Goal: Task Accomplishment & Management: Complete application form

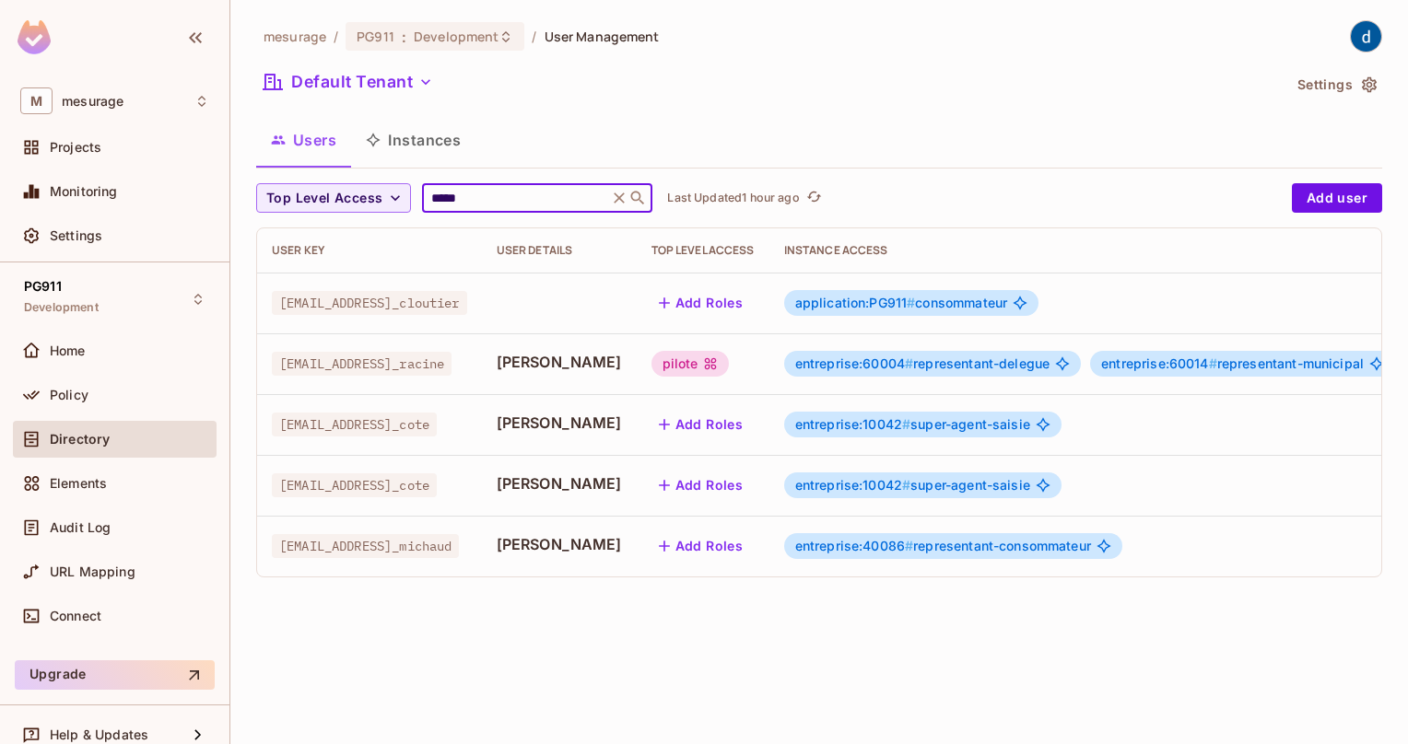
click at [517, 189] on input "*****" at bounding box center [515, 198] width 175 height 18
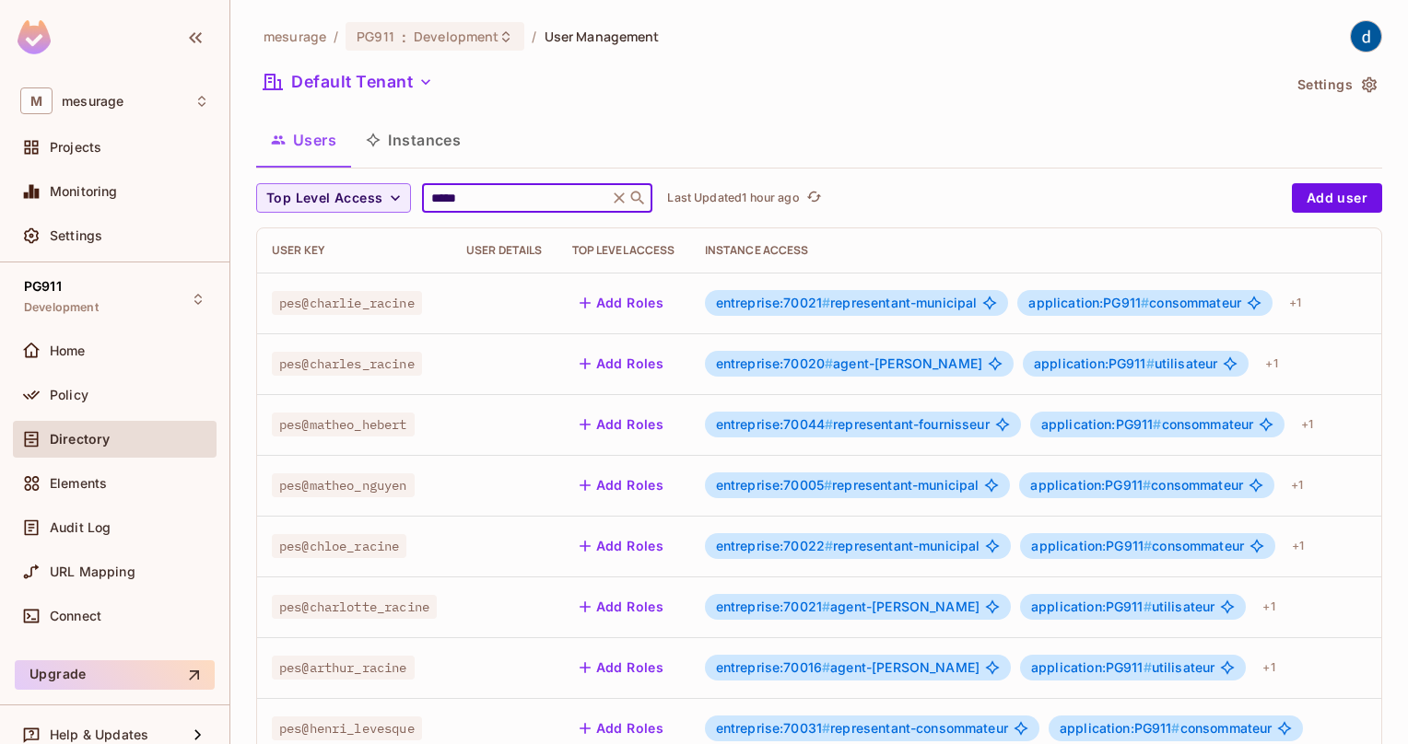
type input "******"
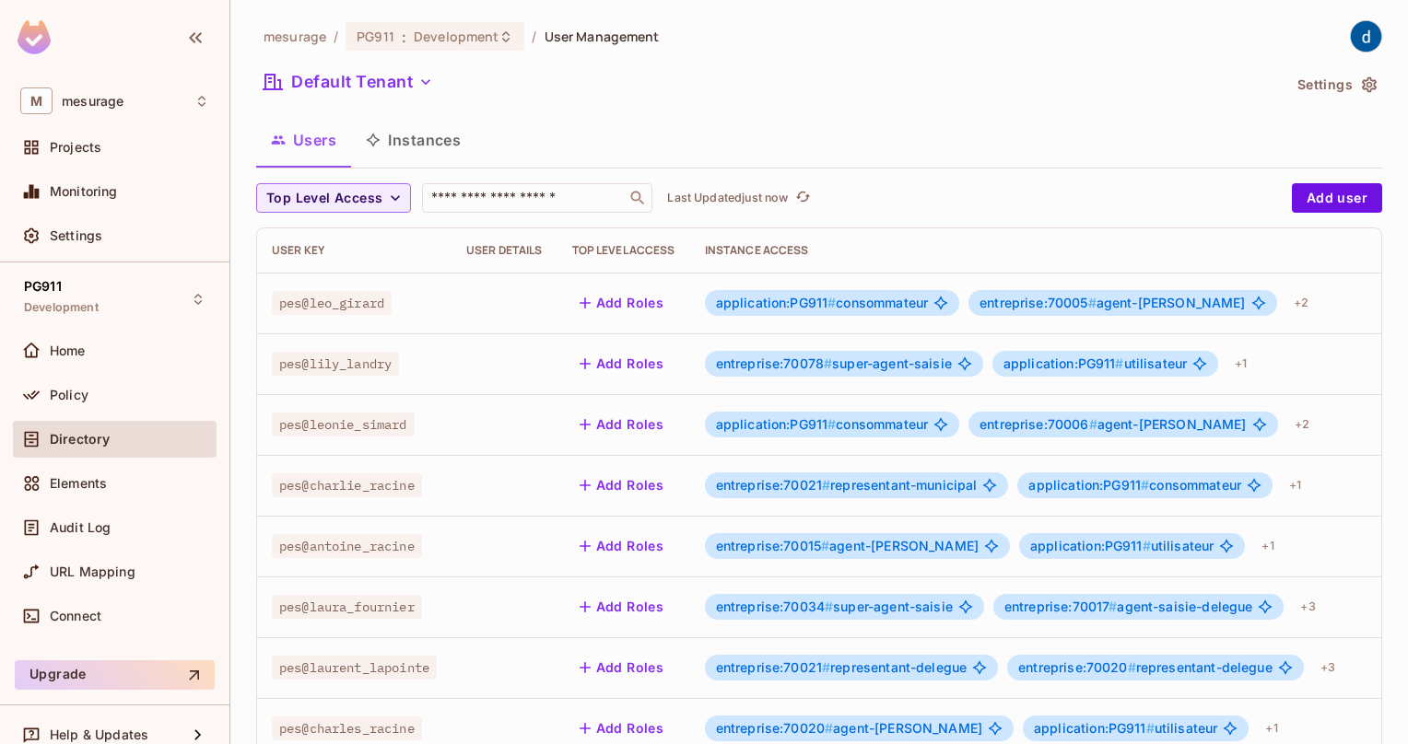
click at [701, 131] on div "Users Instances" at bounding box center [819, 140] width 1126 height 46
click at [540, 141] on div "Users Instances" at bounding box center [819, 140] width 1126 height 46
click at [579, 205] on input "text" at bounding box center [524, 198] width 193 height 18
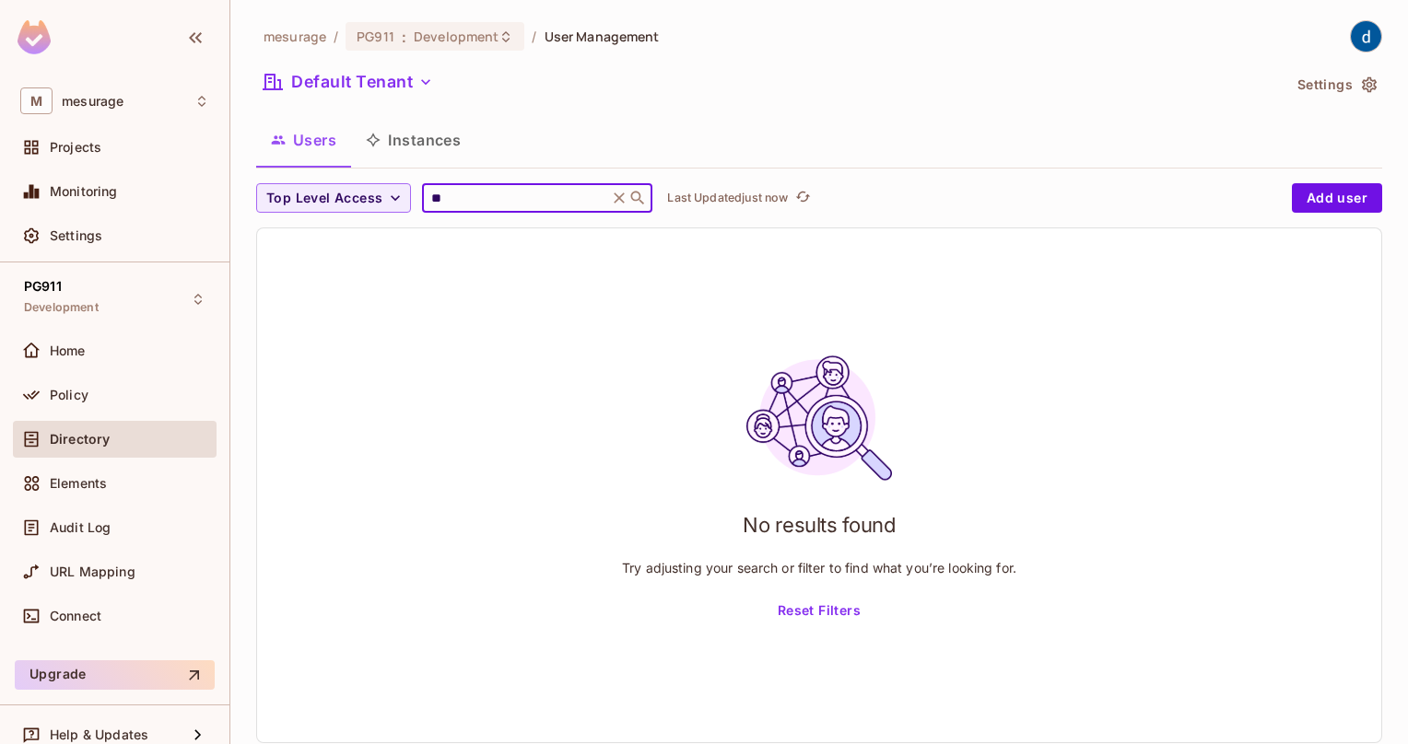
type input "***"
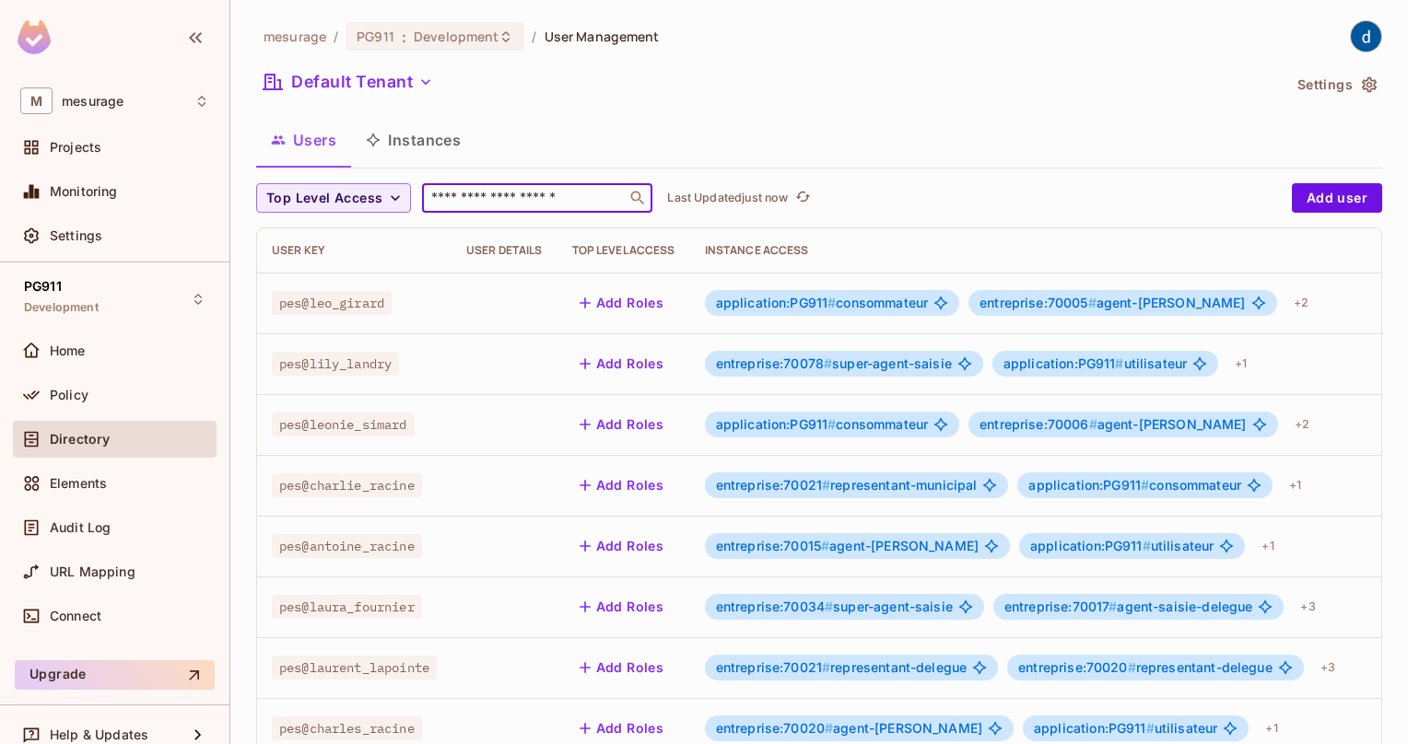
click at [464, 203] on input "text" at bounding box center [524, 198] width 193 height 18
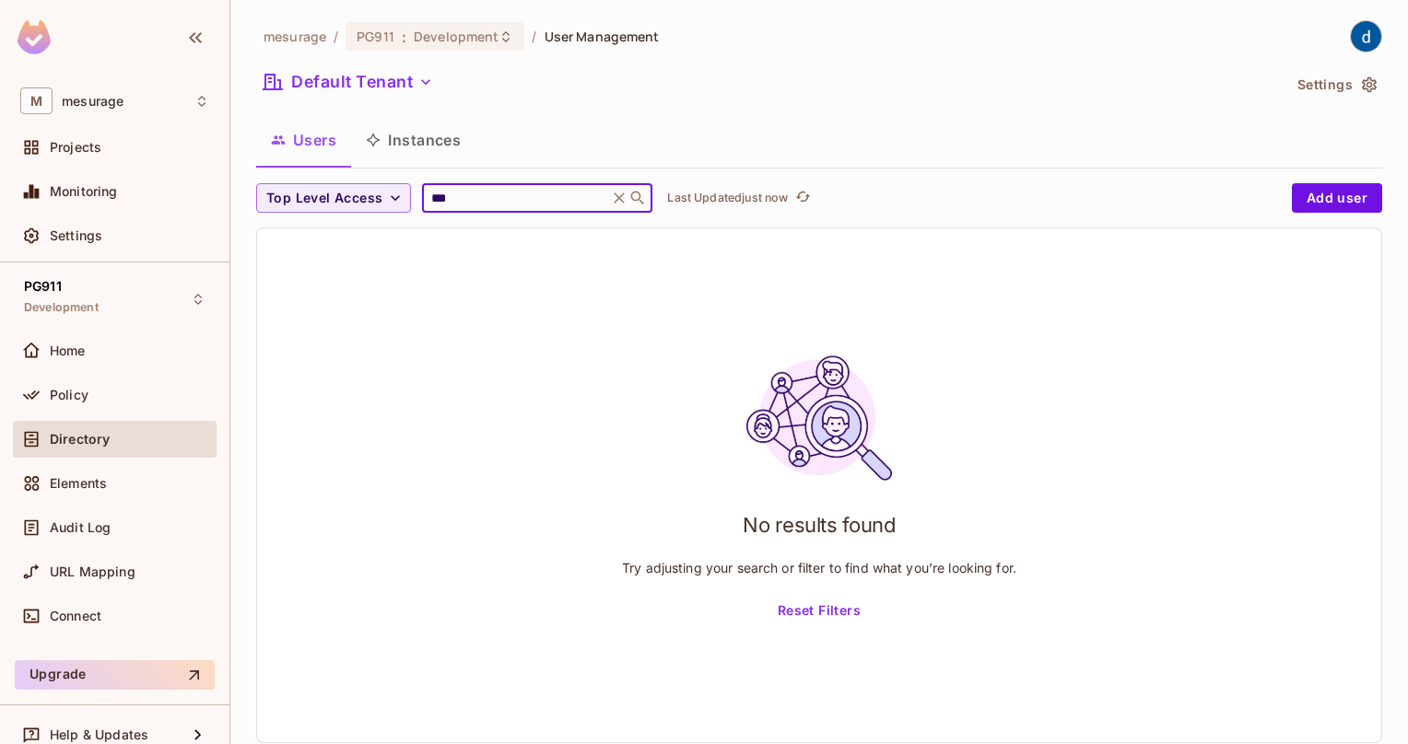
click at [468, 203] on input "***" at bounding box center [515, 198] width 175 height 18
type input "*"
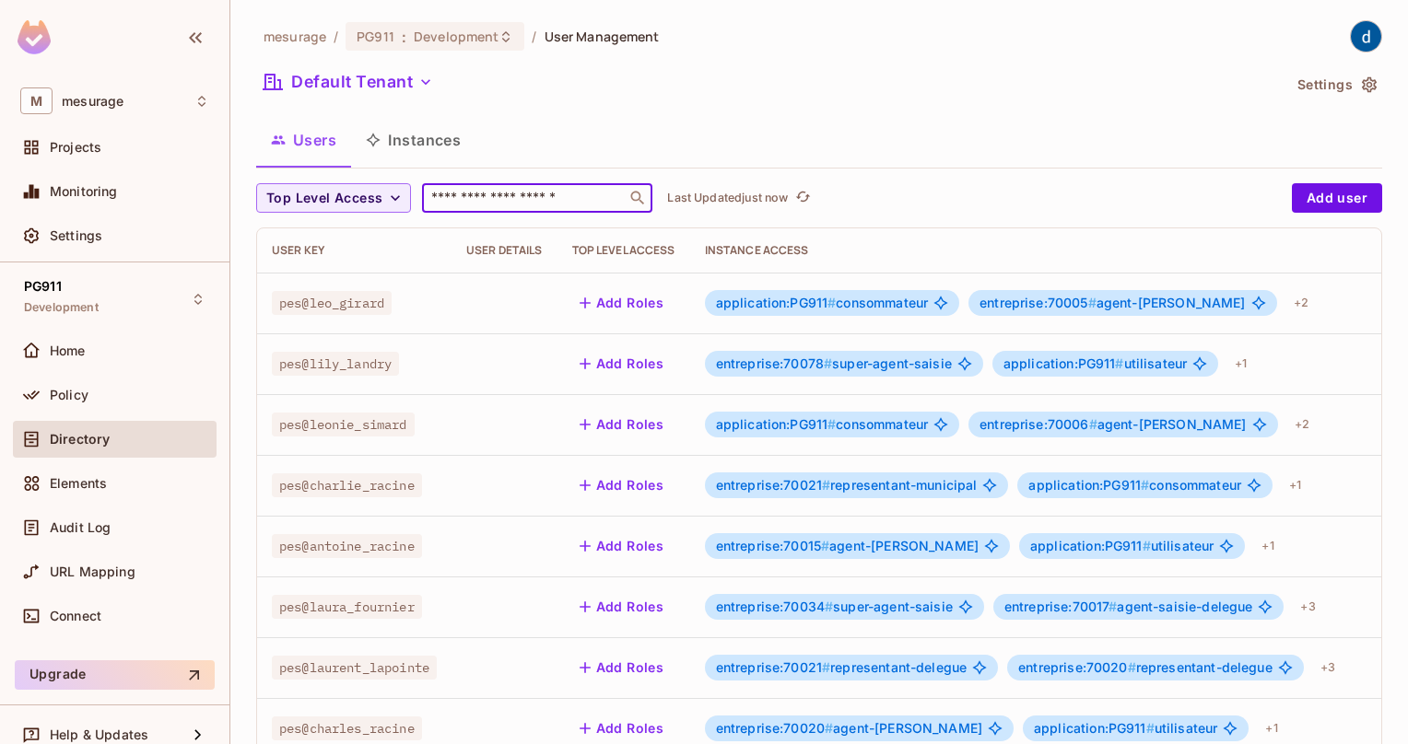
click at [554, 203] on input "text" at bounding box center [524, 198] width 193 height 18
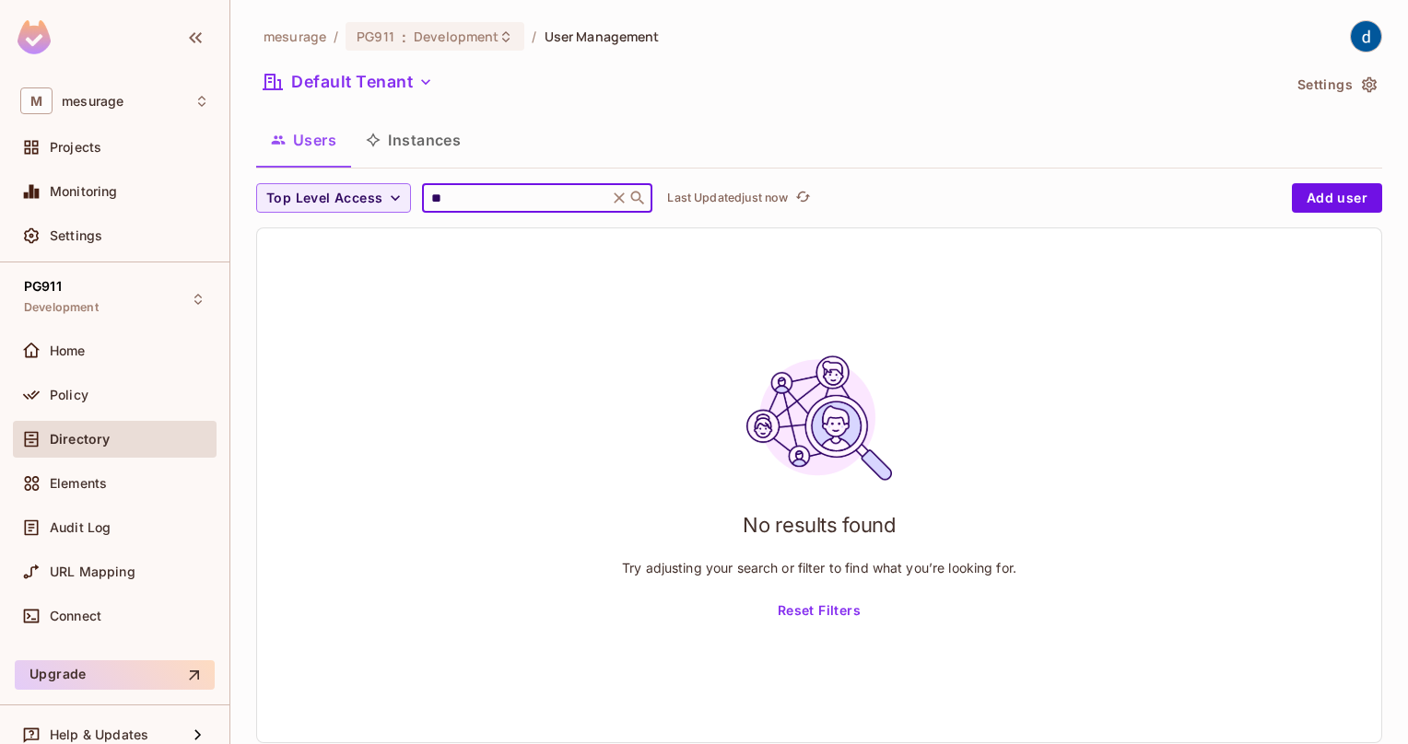
type input "*"
type input "****"
click at [628, 195] on icon at bounding box center [619, 198] width 18 height 18
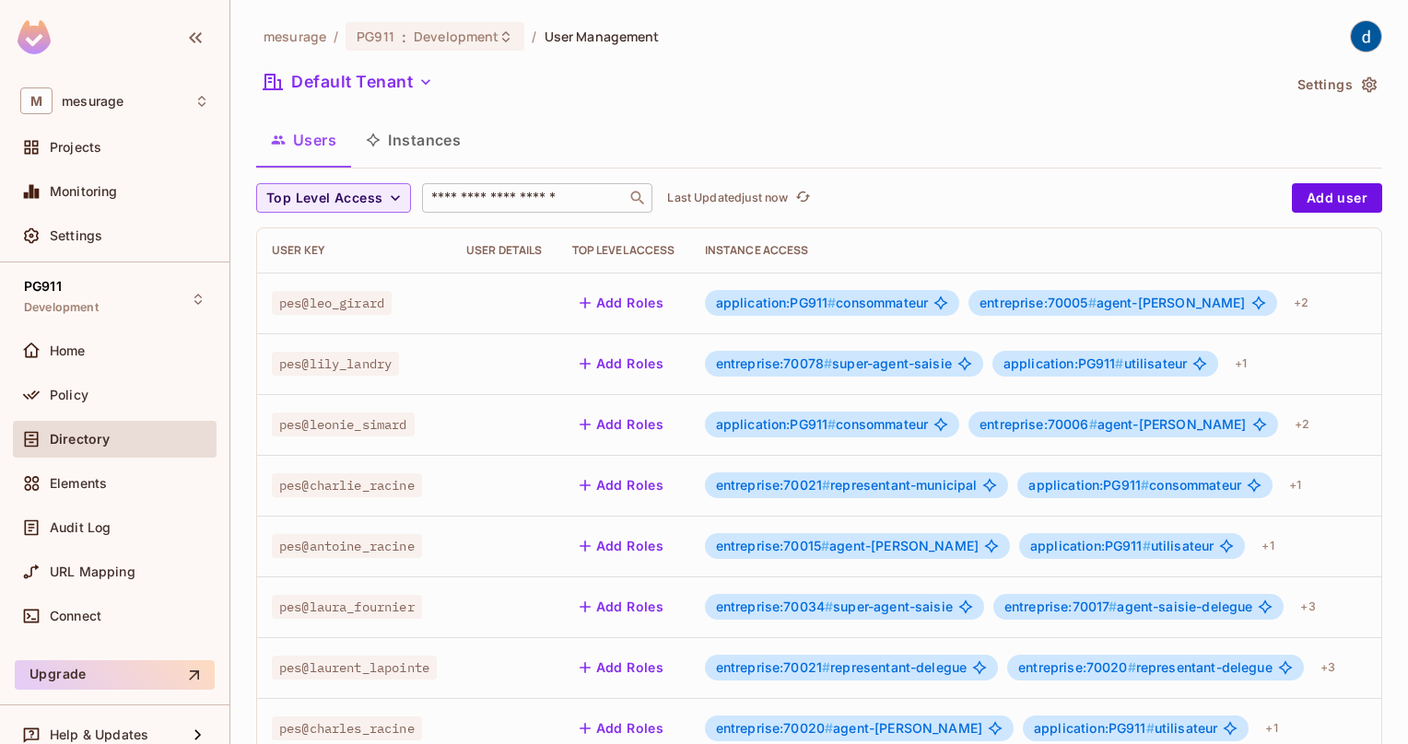
click at [473, 203] on input "text" at bounding box center [524, 198] width 193 height 18
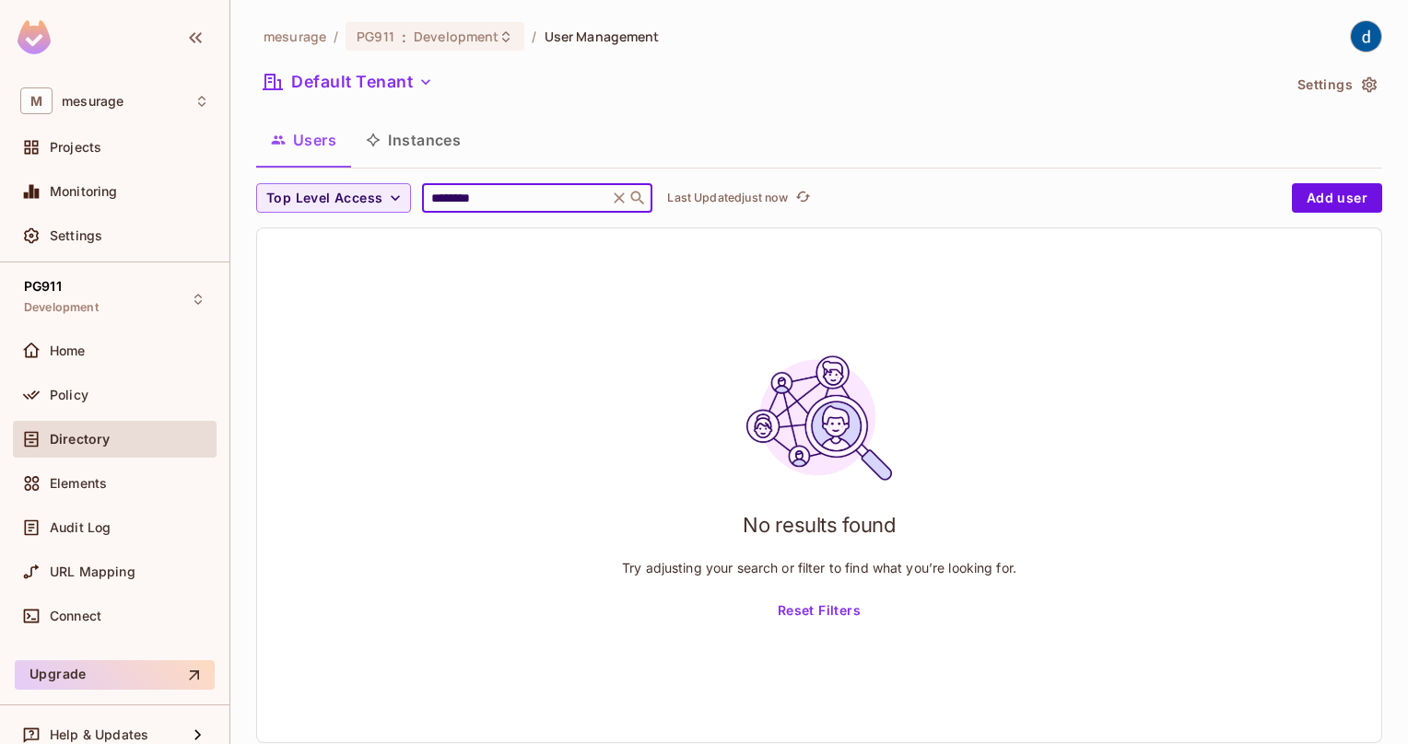
type input "********"
click at [550, 143] on div "Users Instances" at bounding box center [819, 140] width 1126 height 46
click at [619, 196] on icon at bounding box center [619, 198] width 18 height 18
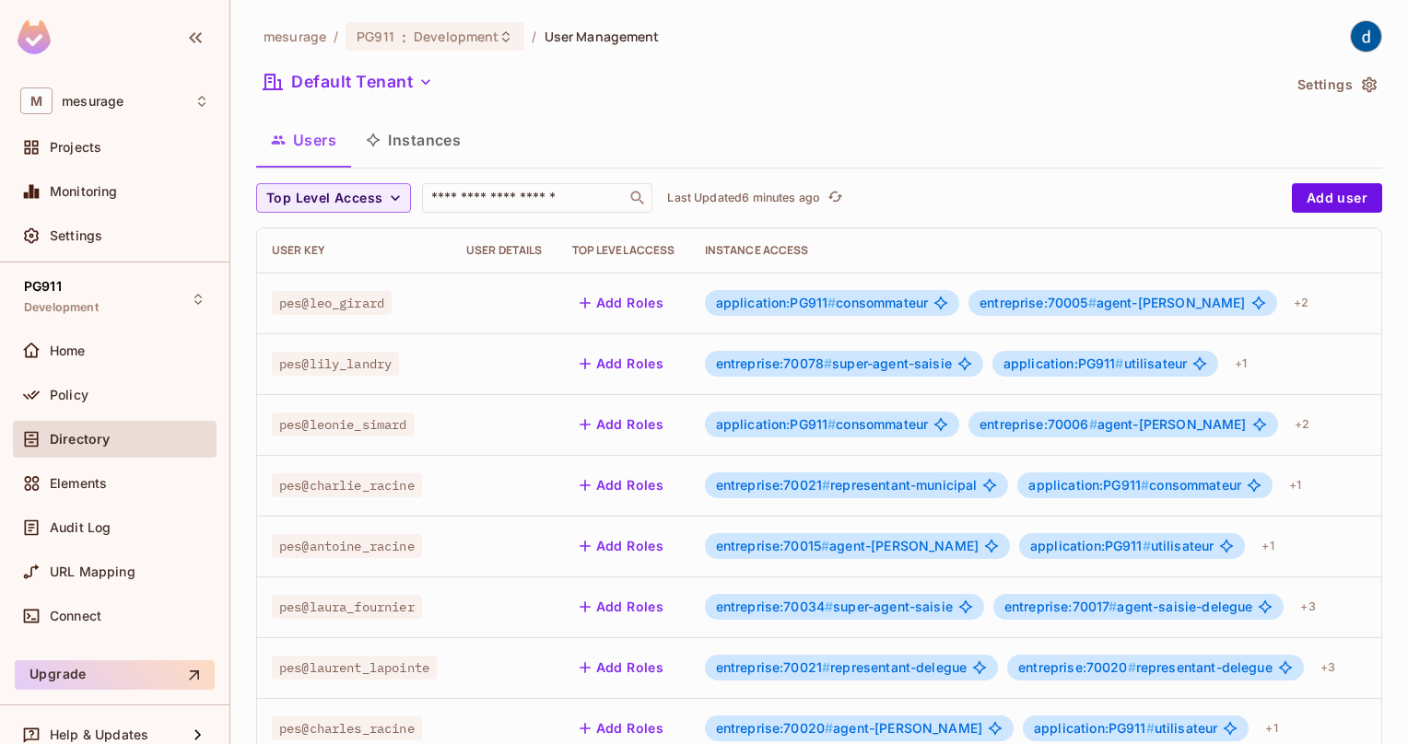
click at [821, 140] on div "Users Instances" at bounding box center [819, 140] width 1126 height 46
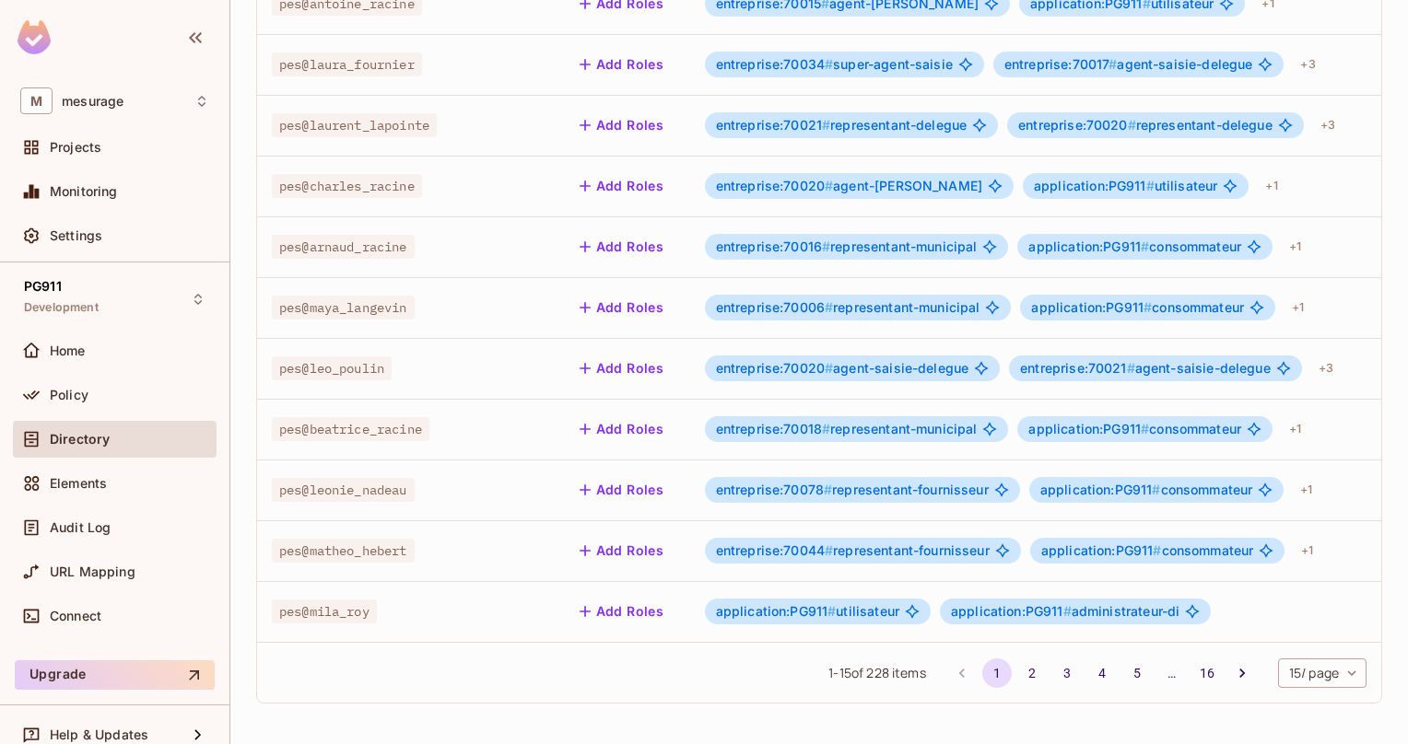
scroll to position [4, 0]
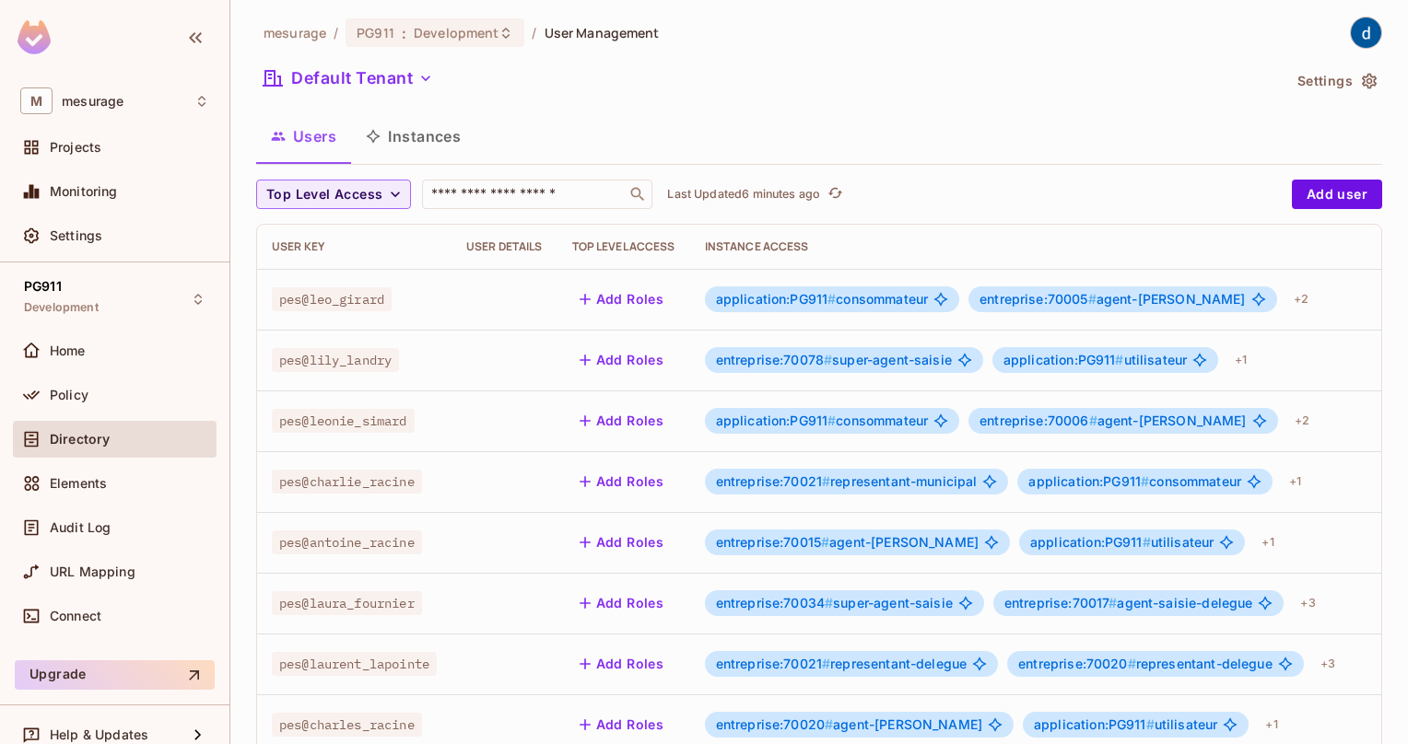
click at [752, 114] on div "Users Instances" at bounding box center [819, 136] width 1126 height 46
click at [637, 142] on div "Users Instances" at bounding box center [819, 136] width 1126 height 46
click at [670, 137] on div "Users Instances" at bounding box center [819, 136] width 1126 height 46
click at [643, 135] on div "Users Instances" at bounding box center [819, 136] width 1126 height 46
click at [679, 139] on div "Users Instances" at bounding box center [819, 136] width 1126 height 46
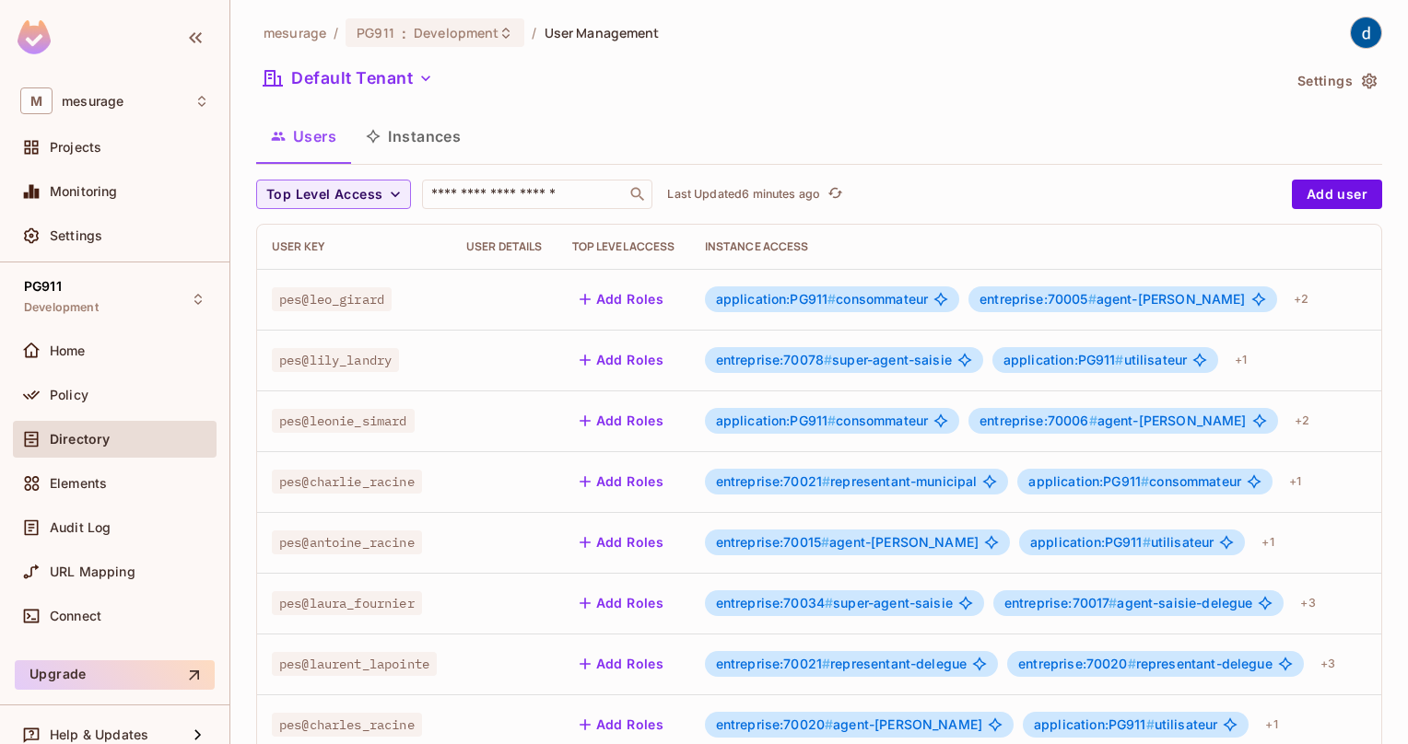
click at [753, 143] on div "Users Instances" at bounding box center [819, 136] width 1126 height 46
click at [689, 143] on div "Users Instances" at bounding box center [819, 136] width 1126 height 46
click at [715, 146] on div "Users Instances" at bounding box center [819, 136] width 1126 height 46
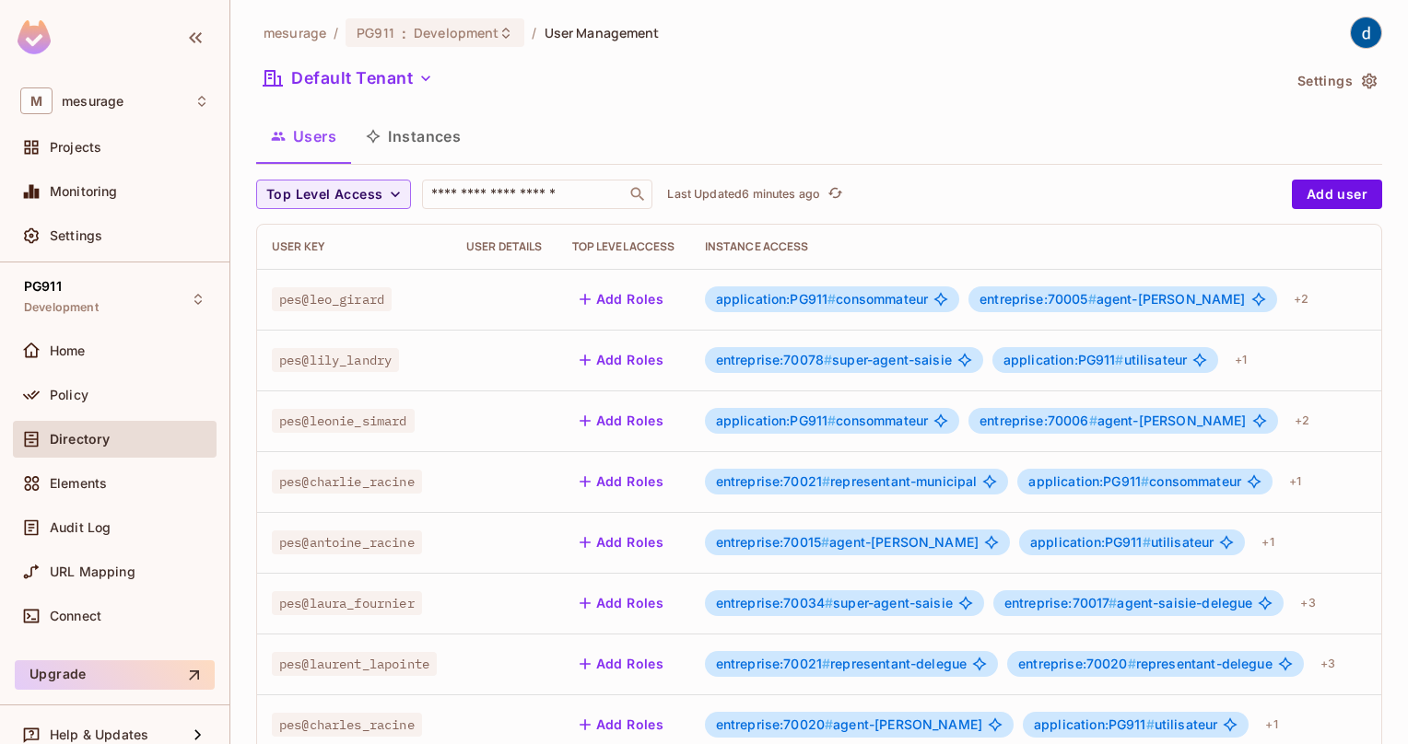
click at [715, 146] on div "Users Instances" at bounding box center [819, 136] width 1126 height 46
click at [692, 146] on div "Users Instances" at bounding box center [819, 136] width 1126 height 46
click at [721, 143] on div "Users Instances" at bounding box center [819, 136] width 1126 height 46
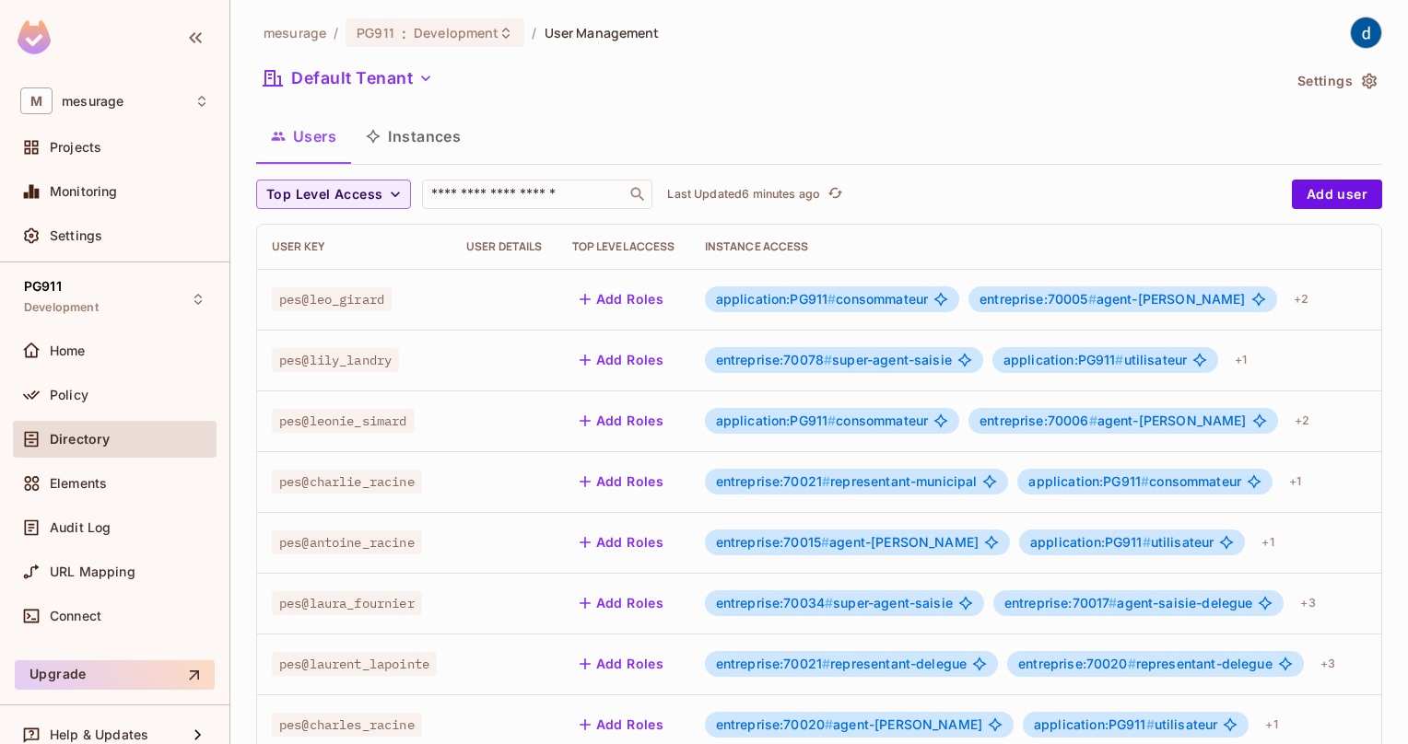
click at [721, 143] on div "Users Instances" at bounding box center [819, 136] width 1126 height 46
click at [702, 143] on div "Users Instances" at bounding box center [819, 136] width 1126 height 46
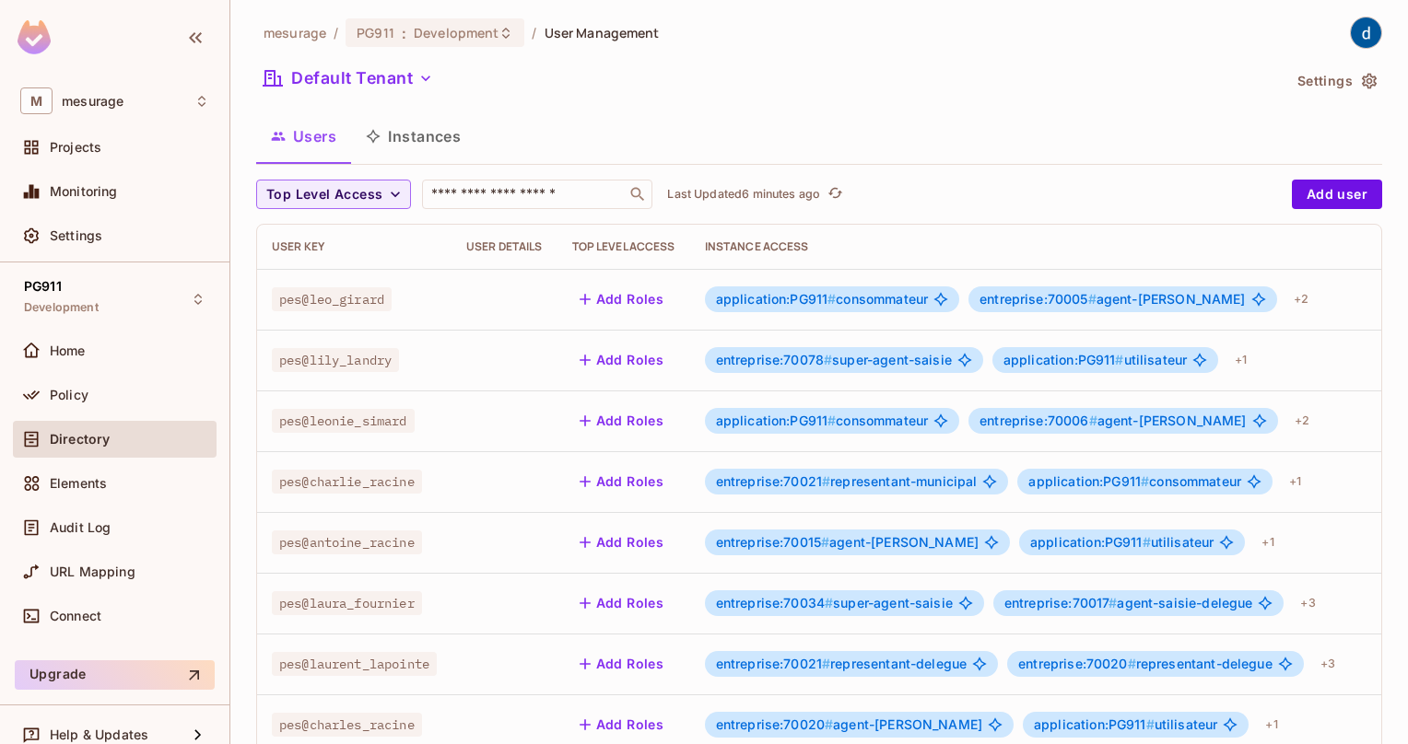
click at [643, 146] on div "Users Instances" at bounding box center [819, 136] width 1126 height 46
drag, startPoint x: 685, startPoint y: 146, endPoint x: 748, endPoint y: 149, distance: 63.7
click at [687, 145] on div "Users Instances" at bounding box center [819, 136] width 1126 height 46
click at [748, 149] on div "Users Instances" at bounding box center [819, 136] width 1126 height 46
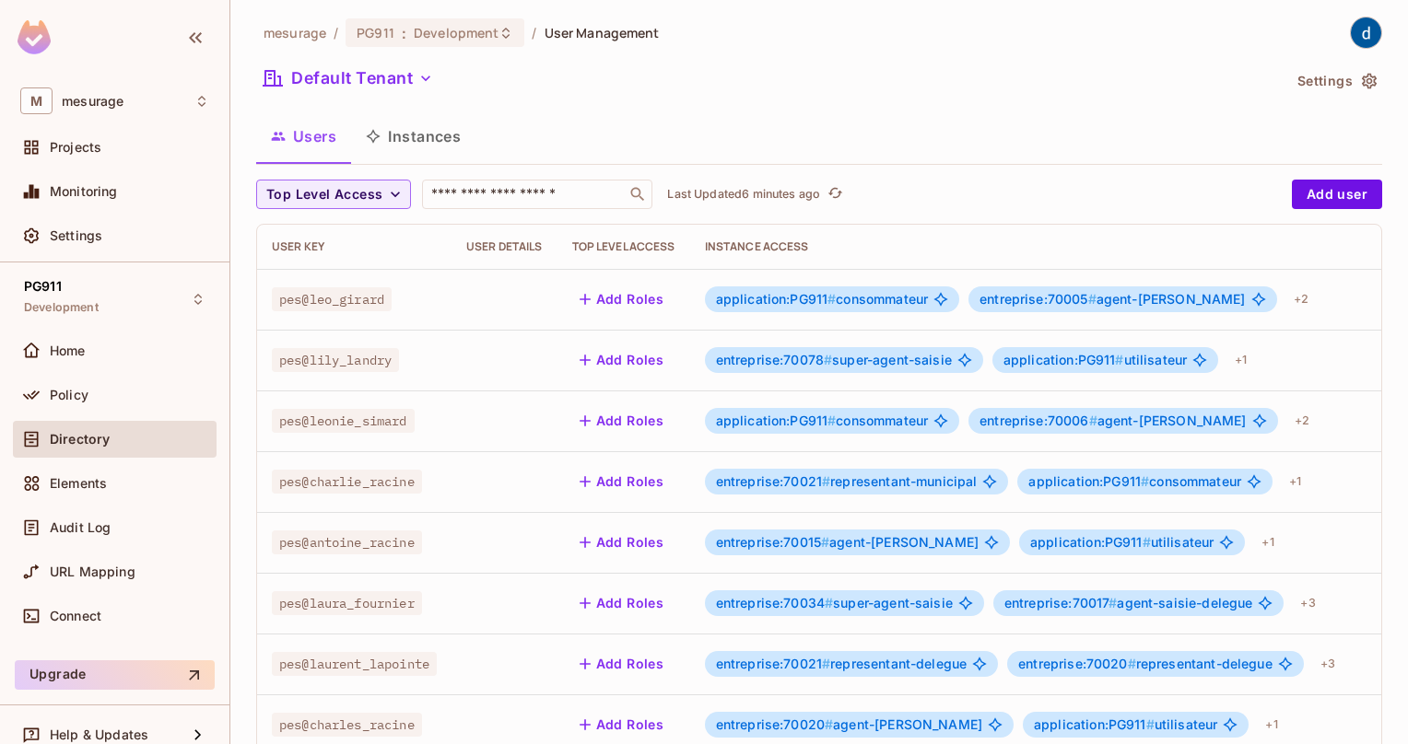
click at [750, 147] on div "Users Instances" at bounding box center [819, 136] width 1126 height 46
click at [688, 147] on div "Users Instances" at bounding box center [819, 136] width 1126 height 46
click at [720, 147] on div "Users Instances" at bounding box center [819, 136] width 1126 height 46
click at [692, 147] on div "Users Instances" at bounding box center [819, 136] width 1126 height 46
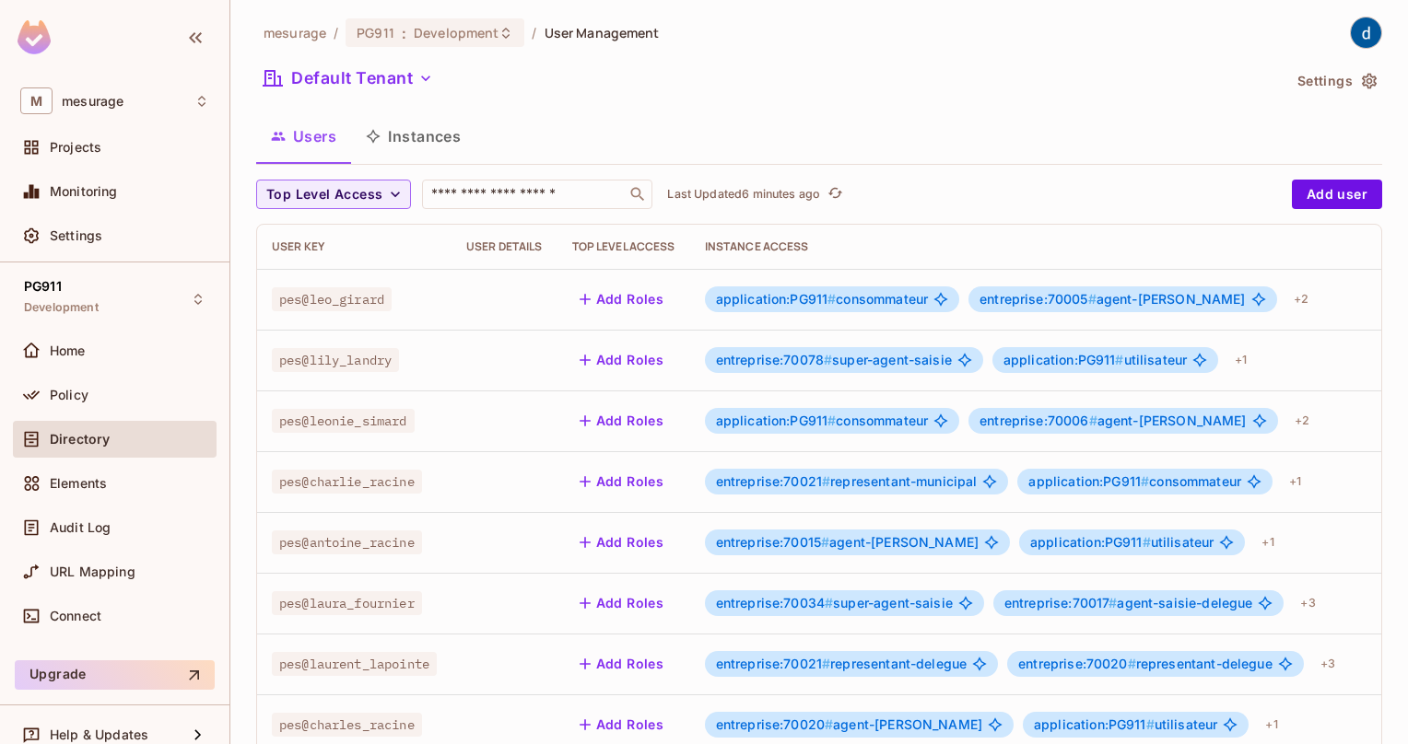
click at [734, 146] on div "Users Instances" at bounding box center [819, 136] width 1126 height 46
click at [685, 146] on div "Users Instances" at bounding box center [819, 136] width 1126 height 46
click at [719, 144] on div "Users Instances" at bounding box center [819, 136] width 1126 height 46
drag, startPoint x: 679, startPoint y: 147, endPoint x: 701, endPoint y: 147, distance: 22.1
click at [680, 147] on div "Users Instances" at bounding box center [819, 136] width 1126 height 46
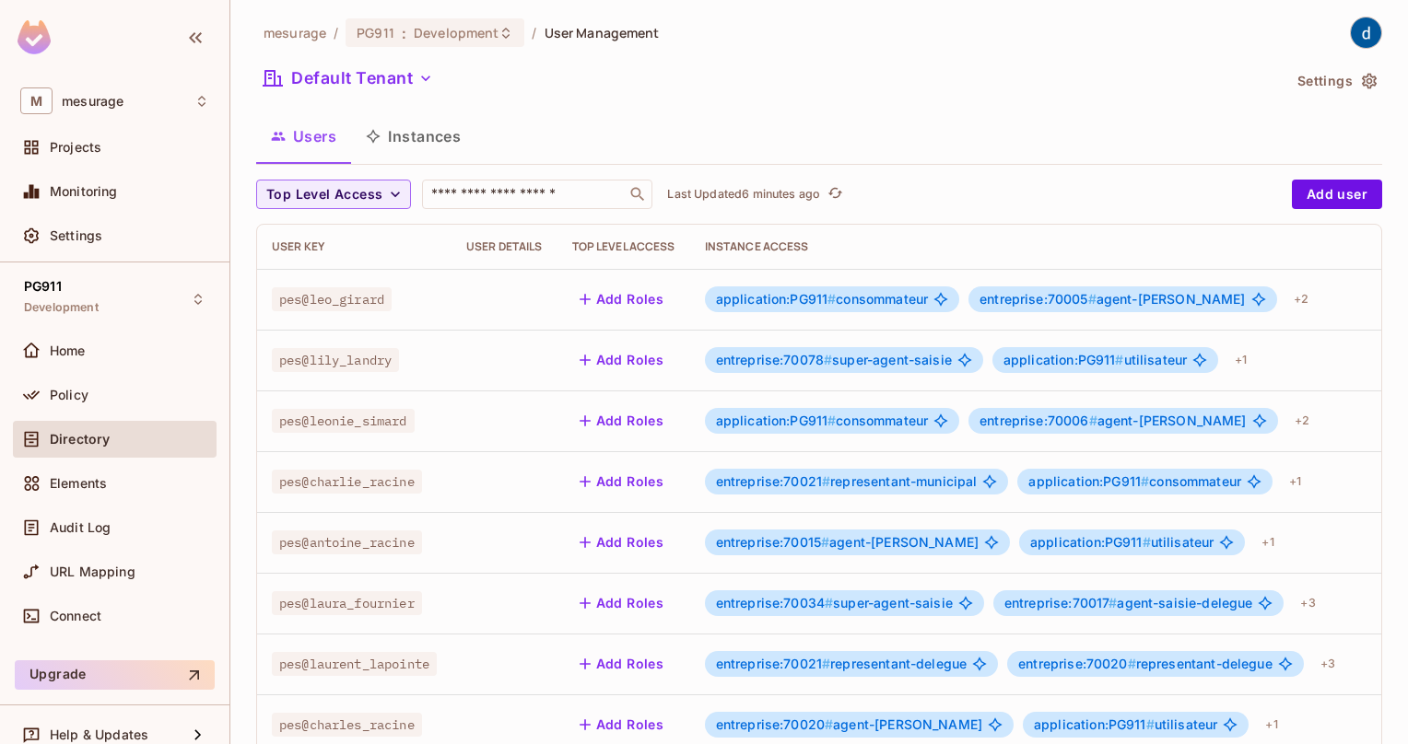
click at [719, 147] on div "Users Instances" at bounding box center [819, 136] width 1126 height 46
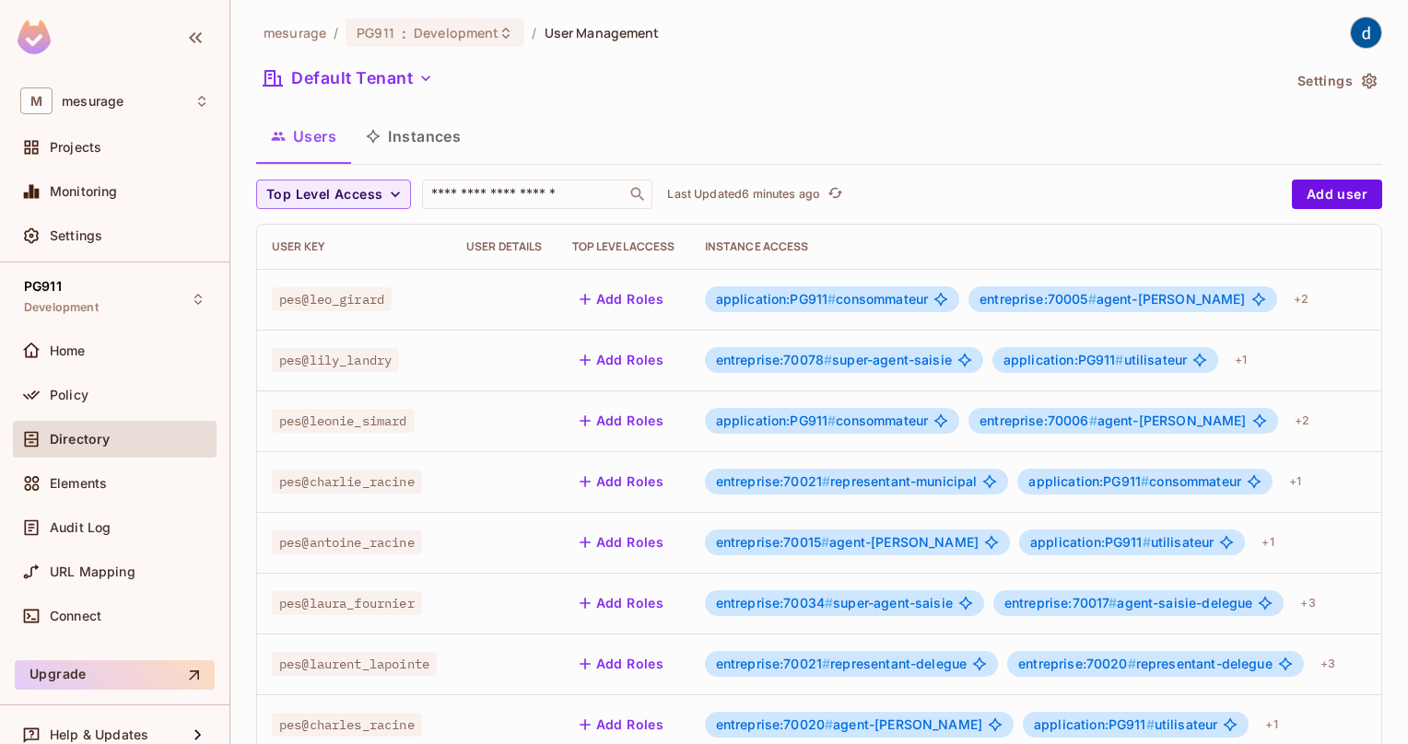
click at [719, 147] on div "Users Instances" at bounding box center [819, 136] width 1126 height 46
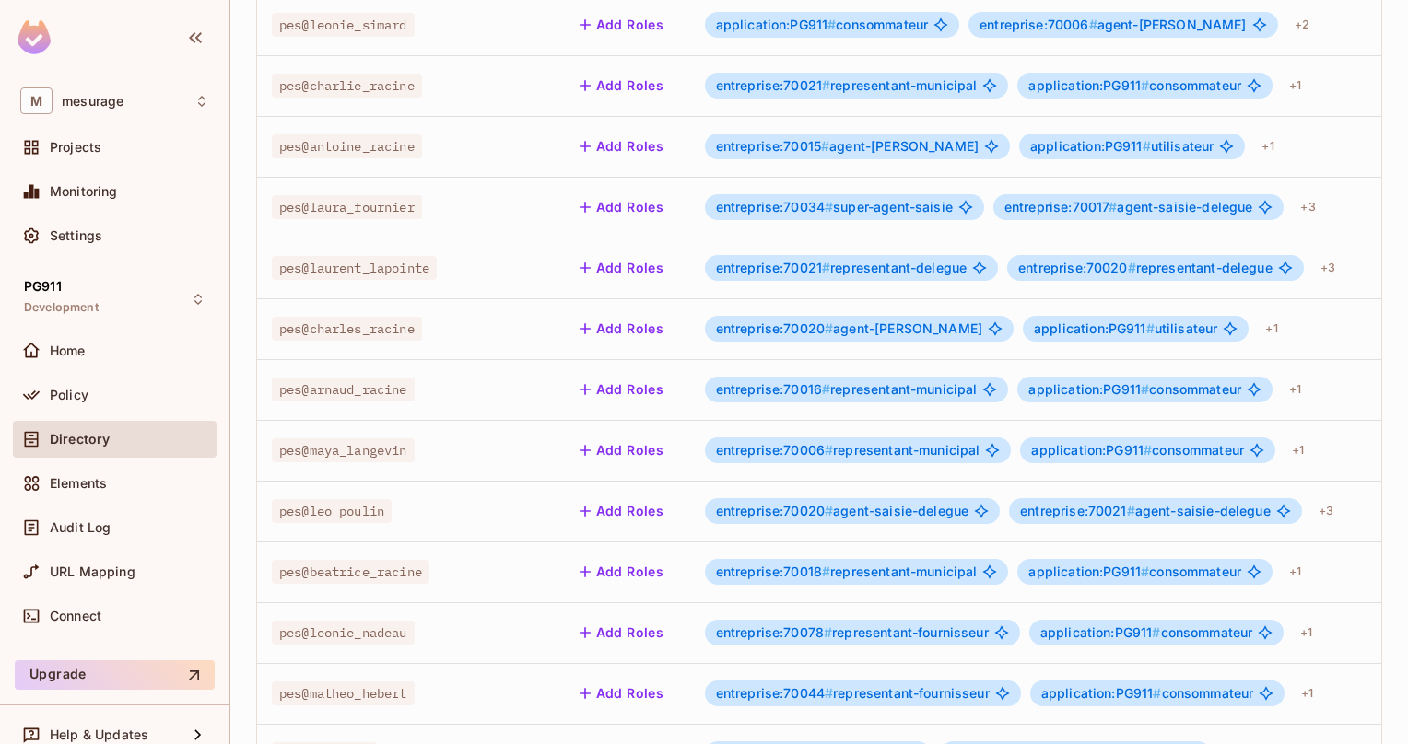
scroll to position [96, 0]
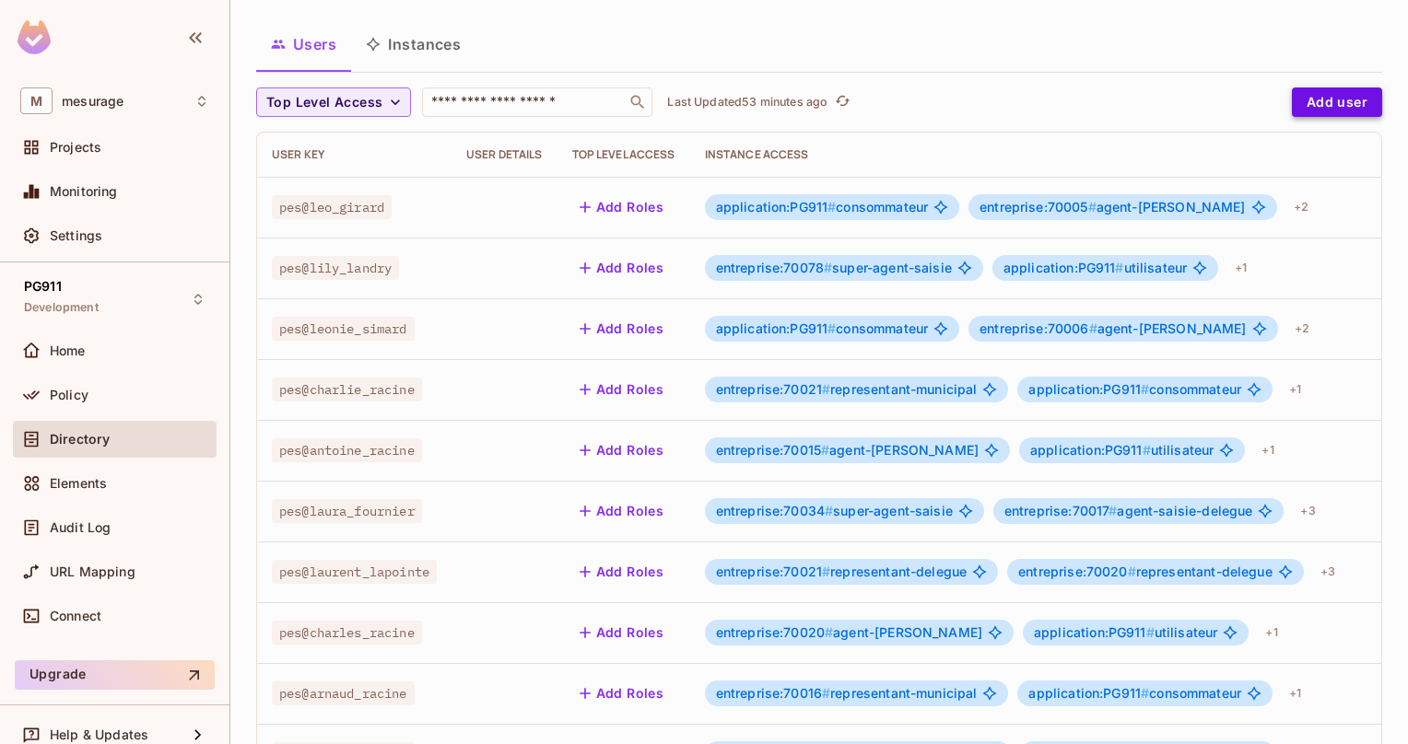
click at [1311, 103] on button "Add user" at bounding box center [1337, 102] width 90 height 29
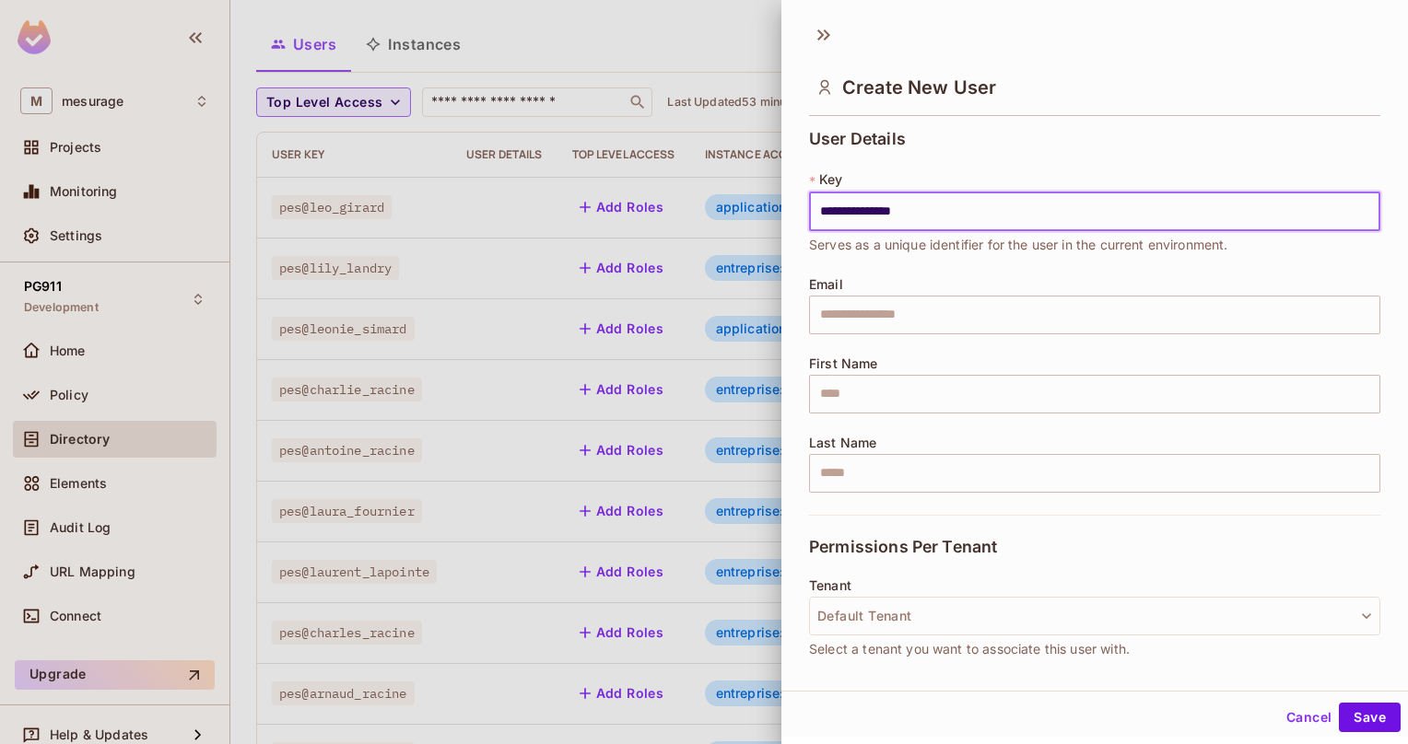
type input "**********"
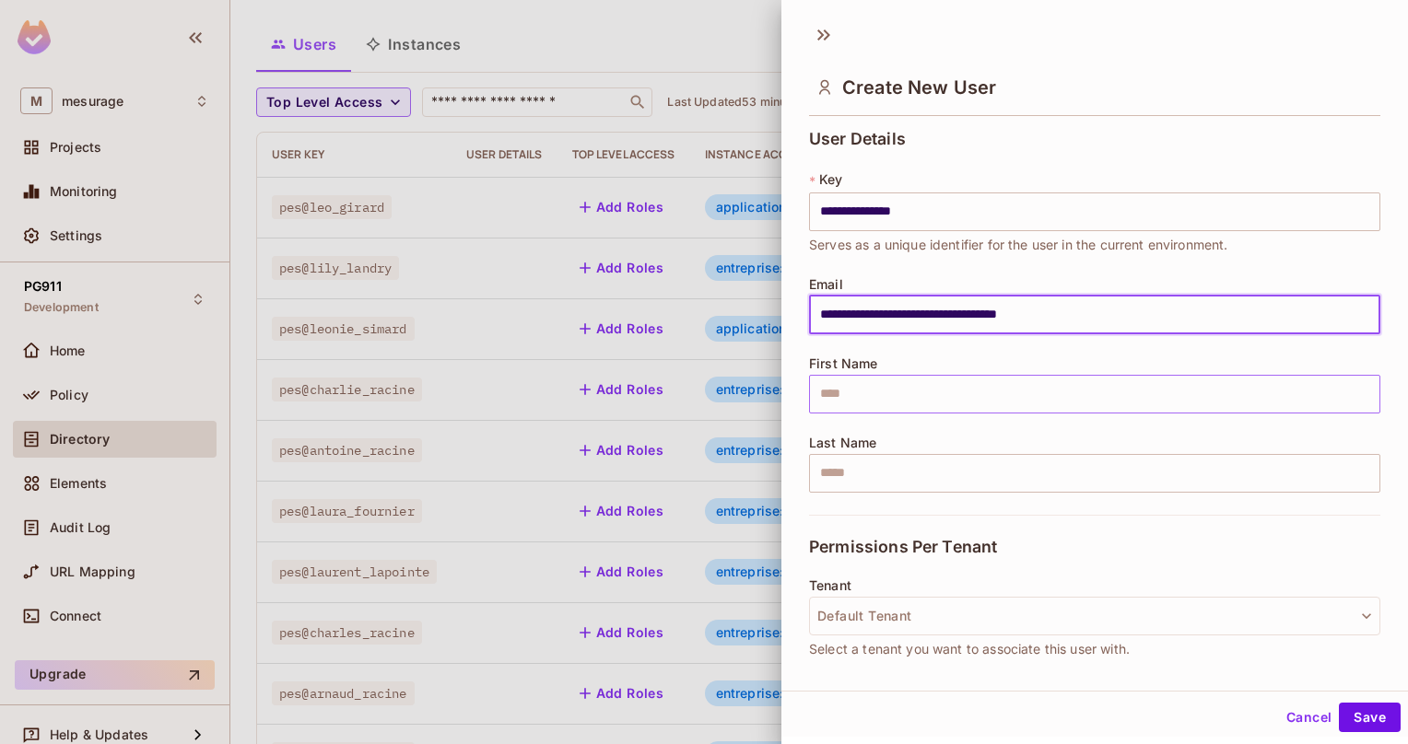
type input "**********"
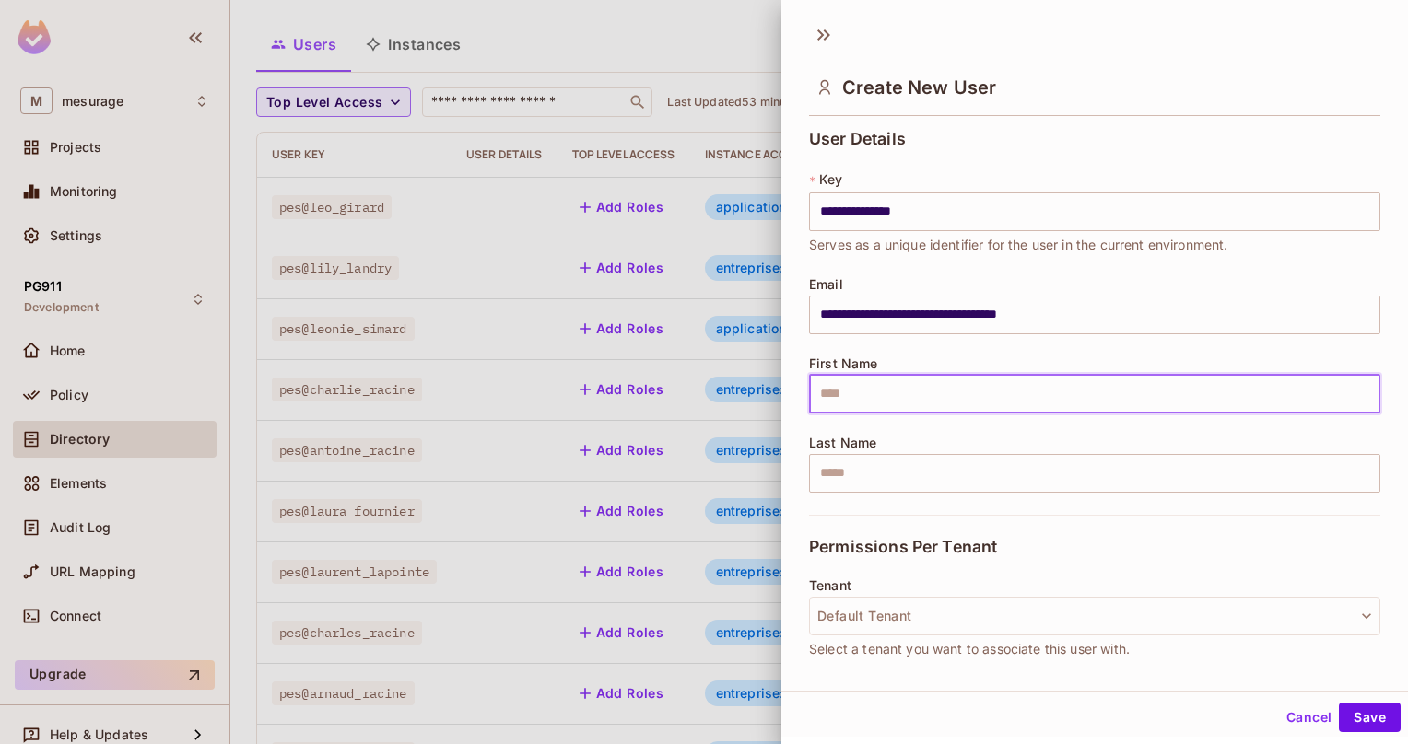
click at [955, 381] on input "text" at bounding box center [1094, 394] width 571 height 39
type input "****"
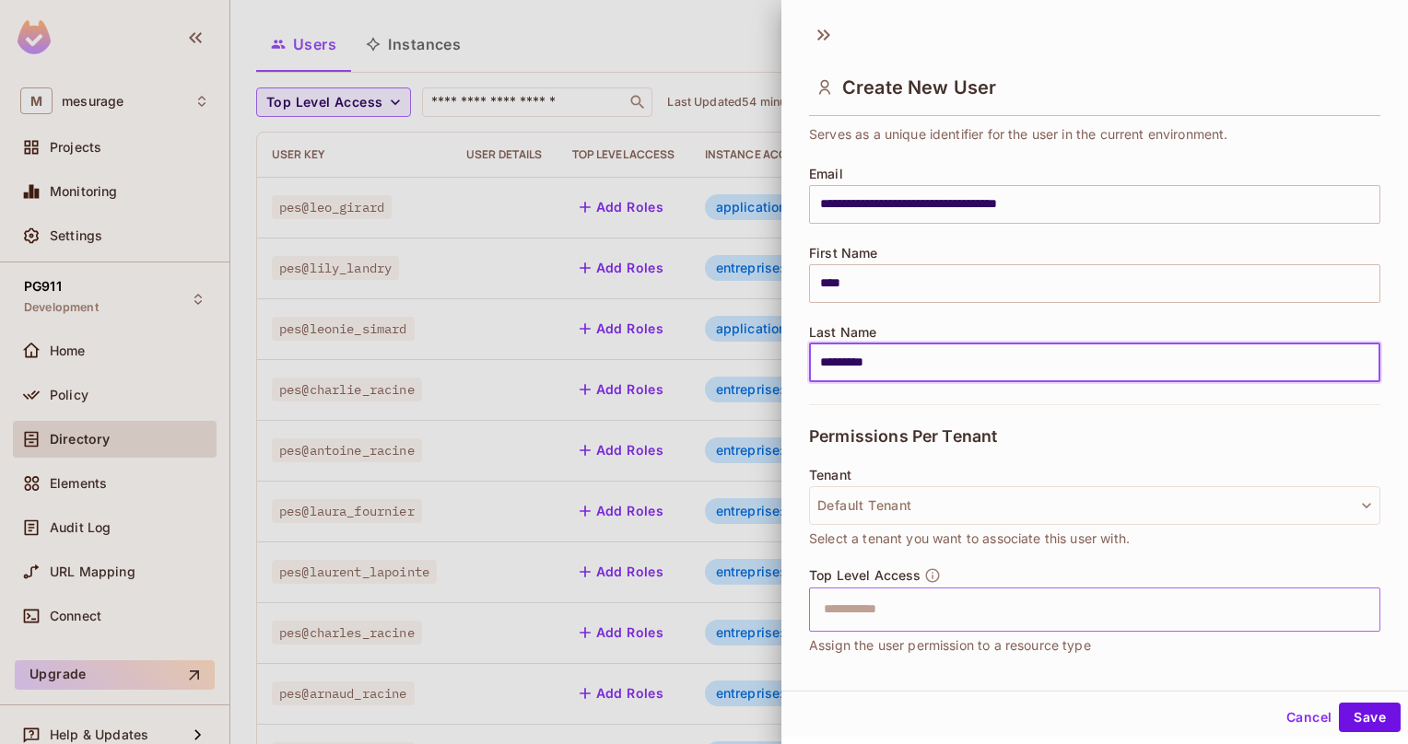
scroll to position [235, 0]
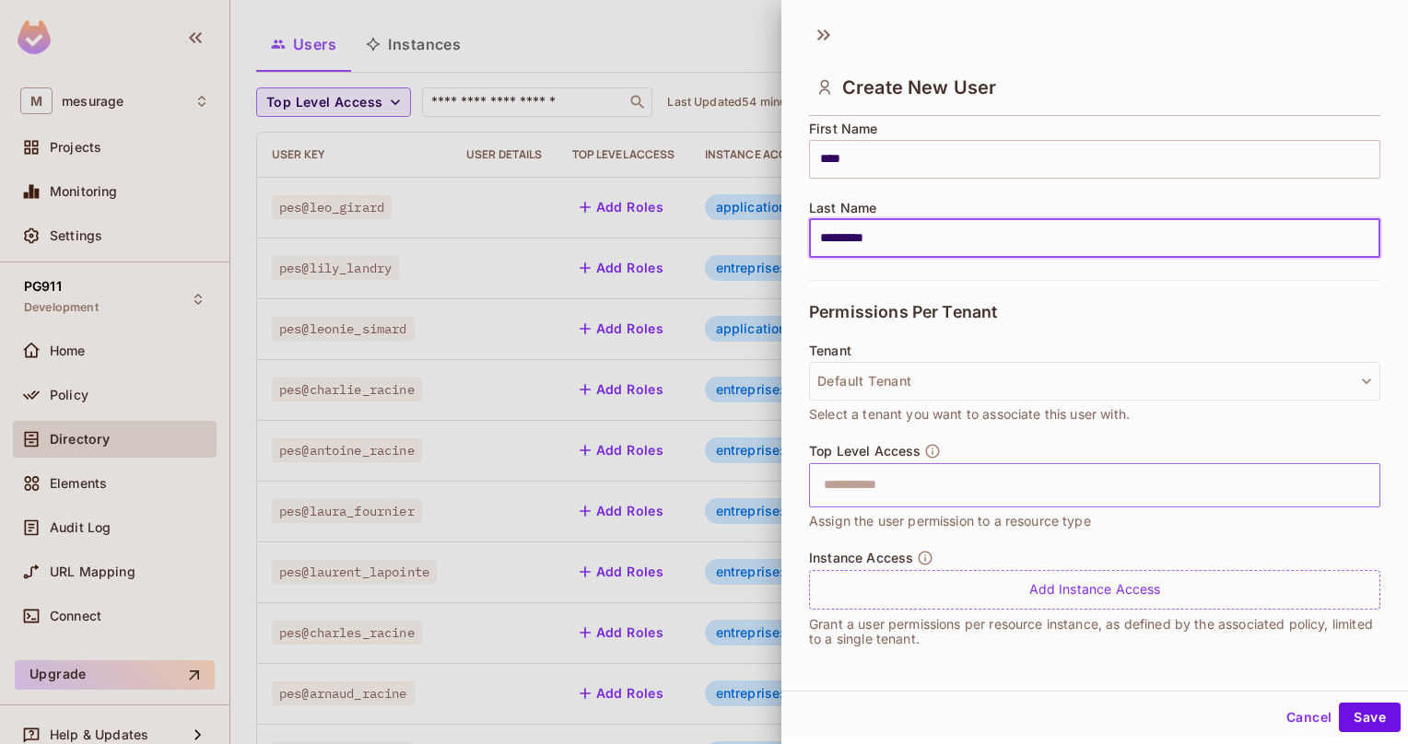
type input "*********"
click at [913, 479] on input "text" at bounding box center [1079, 485] width 532 height 37
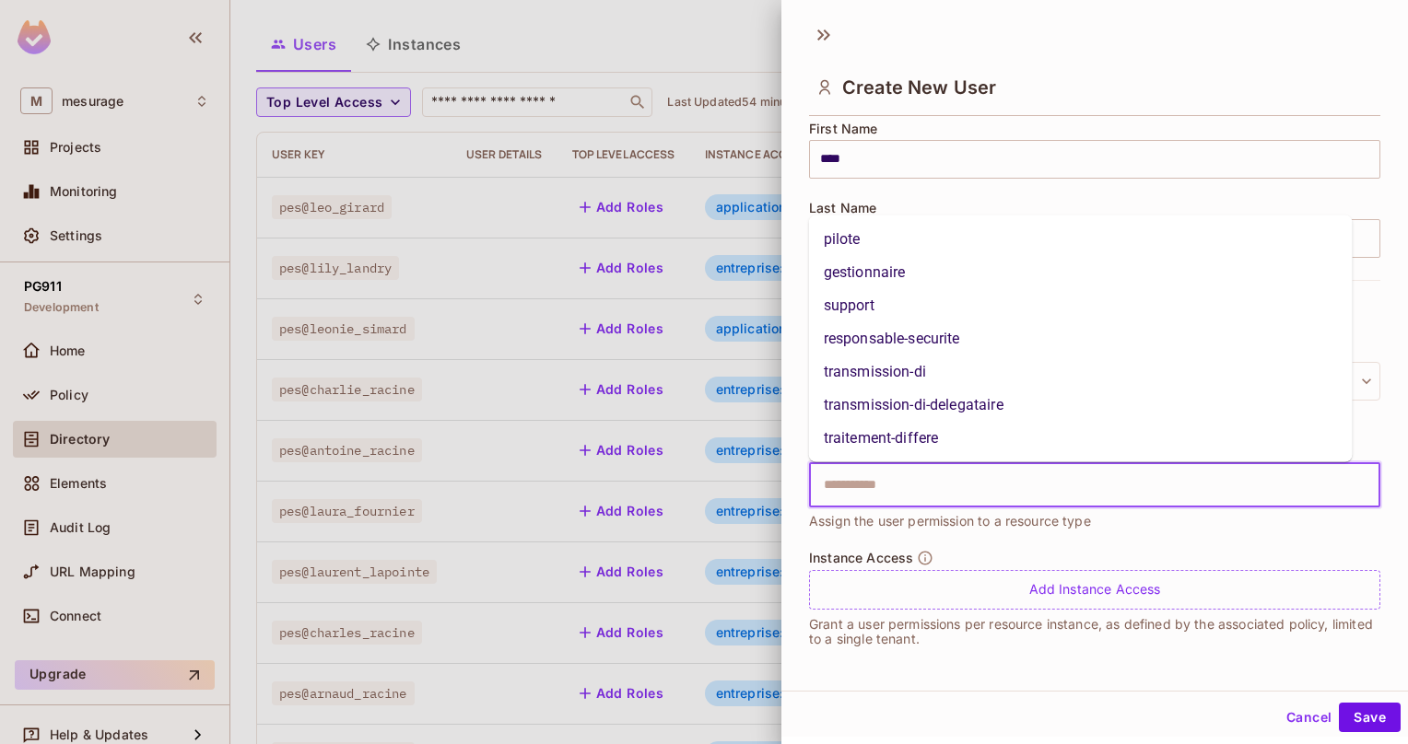
click at [855, 227] on li "pilote" at bounding box center [1081, 239] width 544 height 33
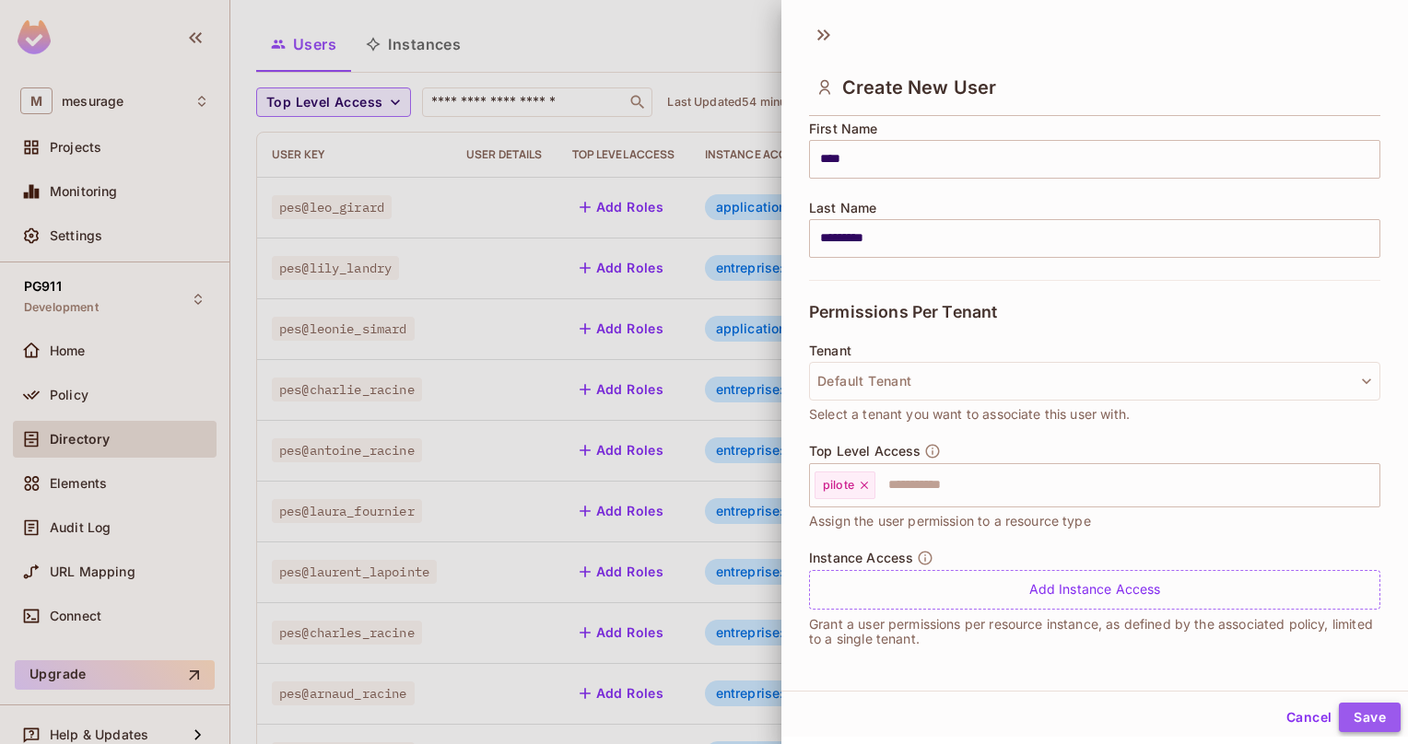
click at [1367, 719] on button "Save" at bounding box center [1370, 717] width 62 height 29
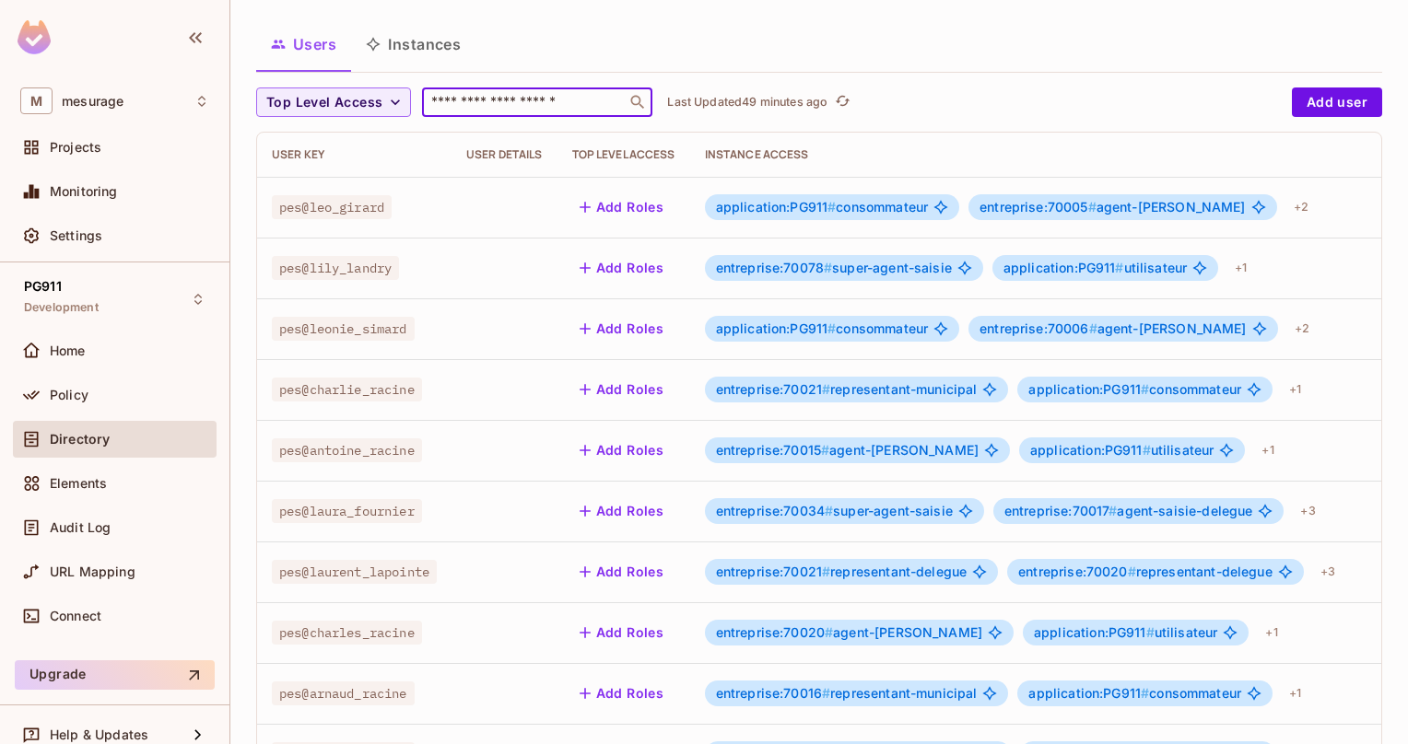
click at [464, 98] on input "text" at bounding box center [524, 102] width 193 height 18
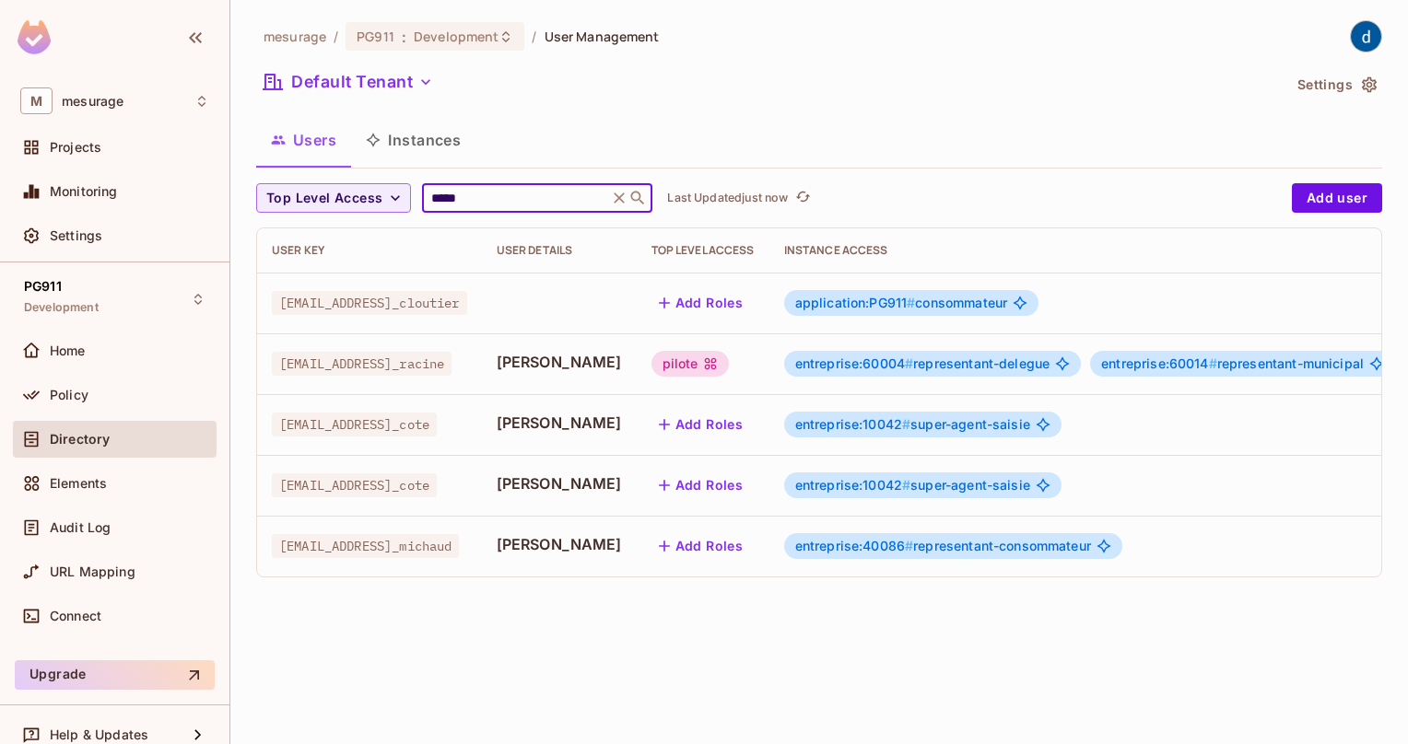
type input "*****"
click at [651, 368] on div "pilote" at bounding box center [690, 364] width 78 height 26
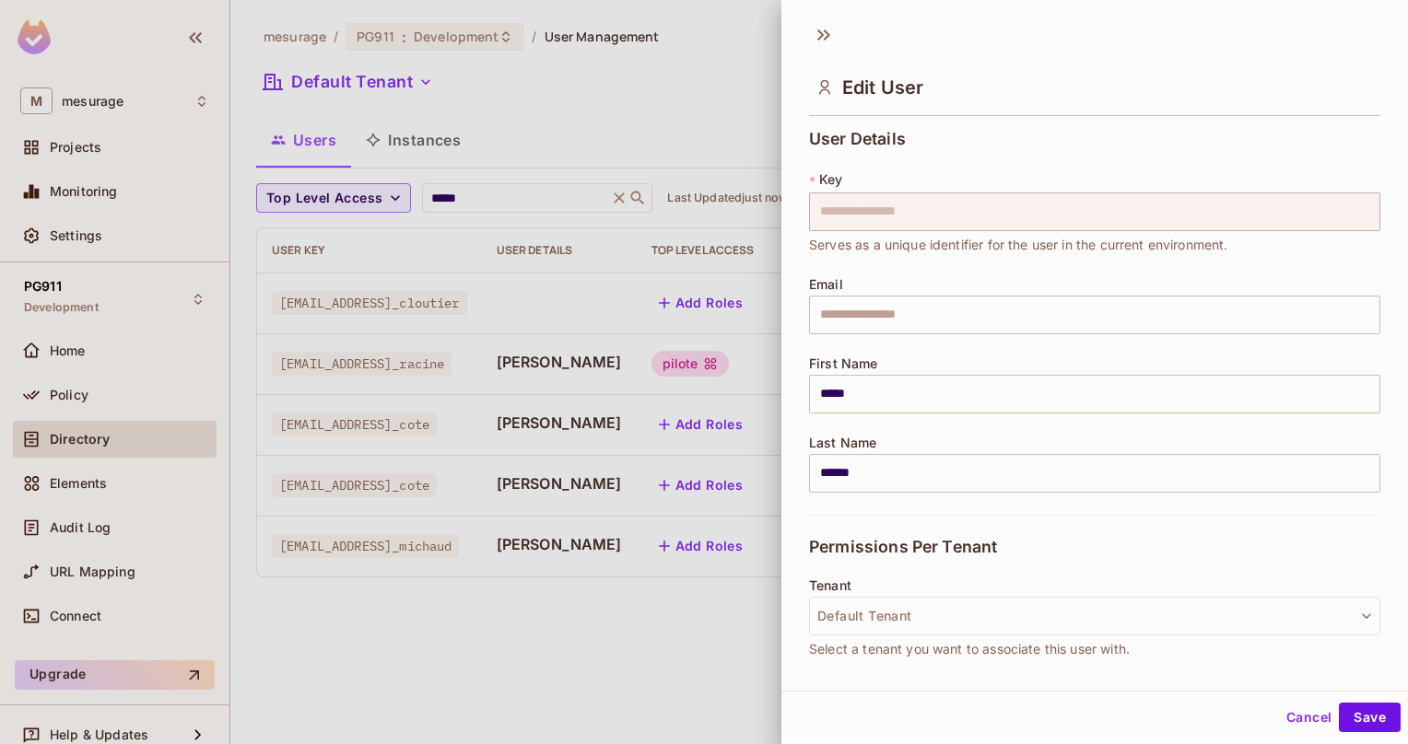
click at [589, 368] on div at bounding box center [704, 372] width 1408 height 744
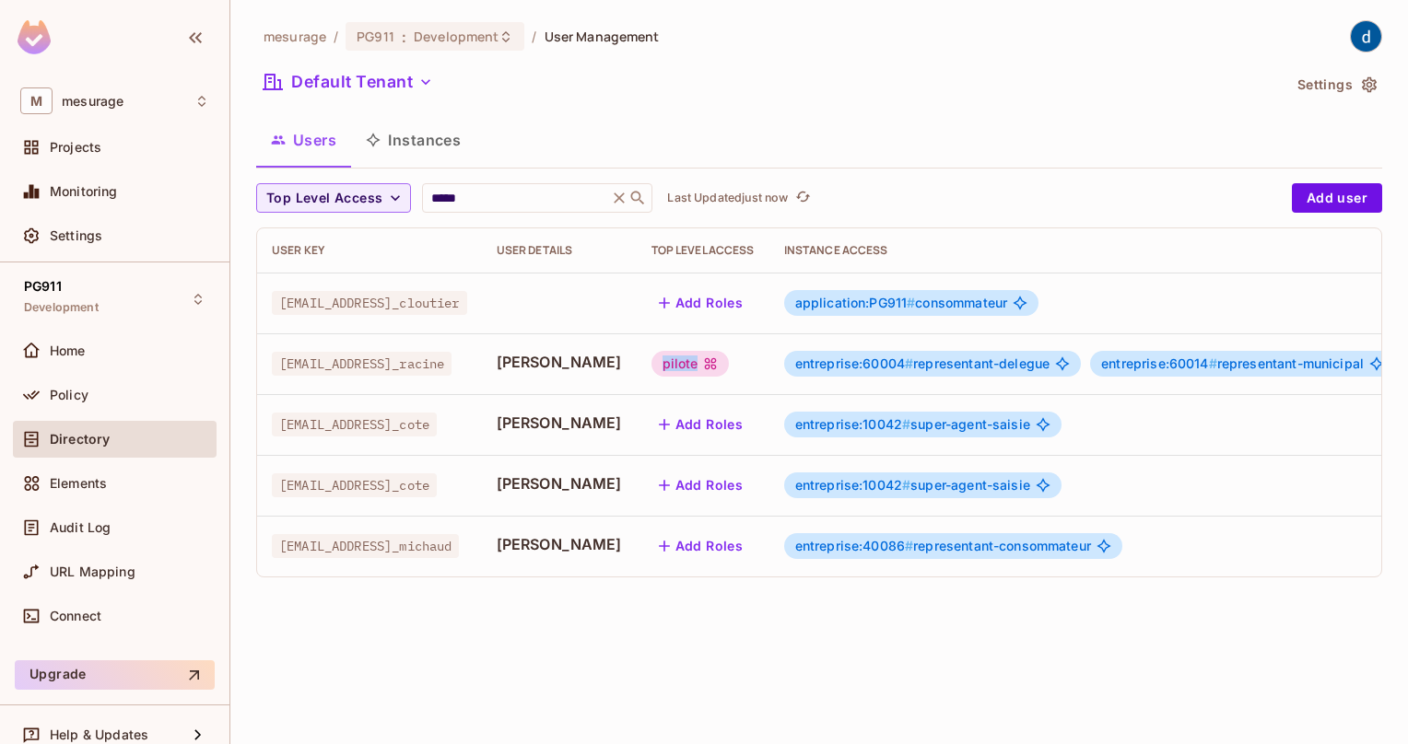
click at [651, 368] on div "pilote" at bounding box center [690, 364] width 78 height 26
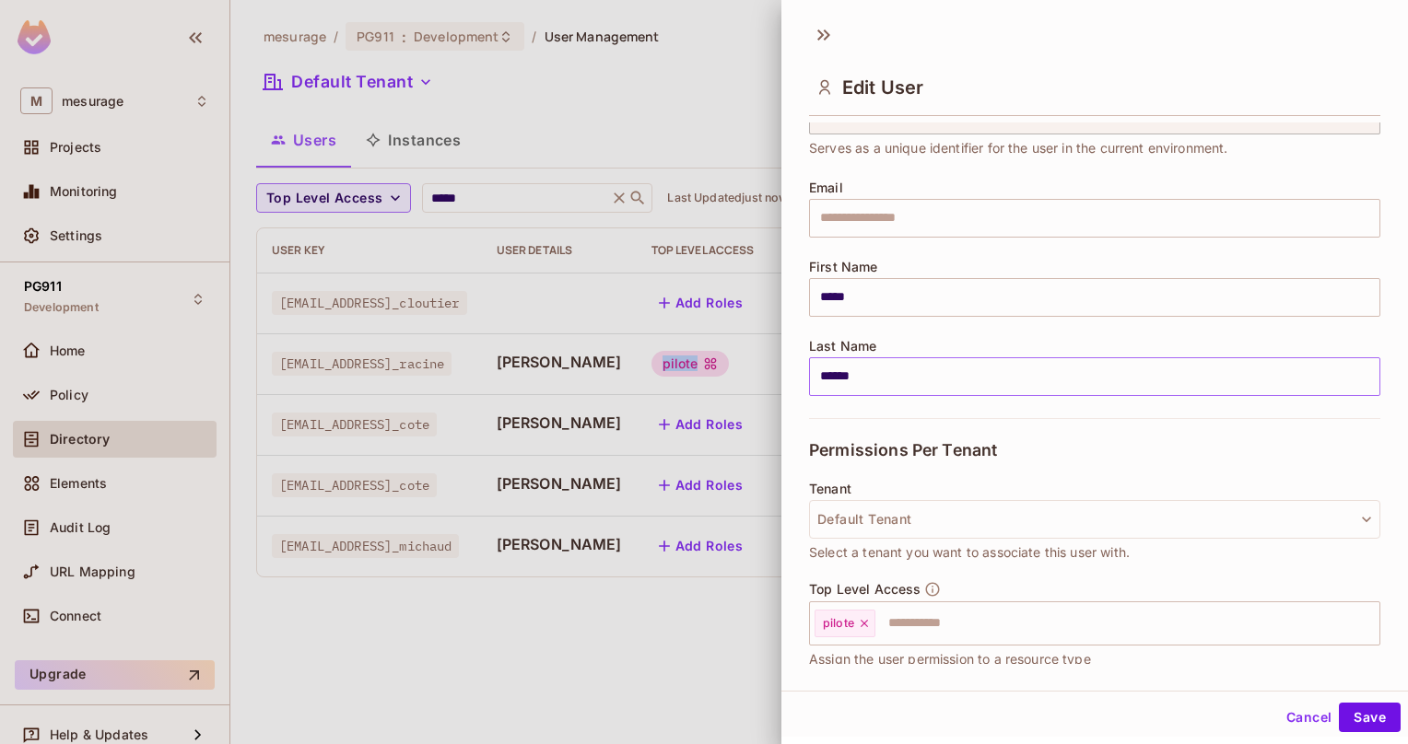
scroll to position [276, 0]
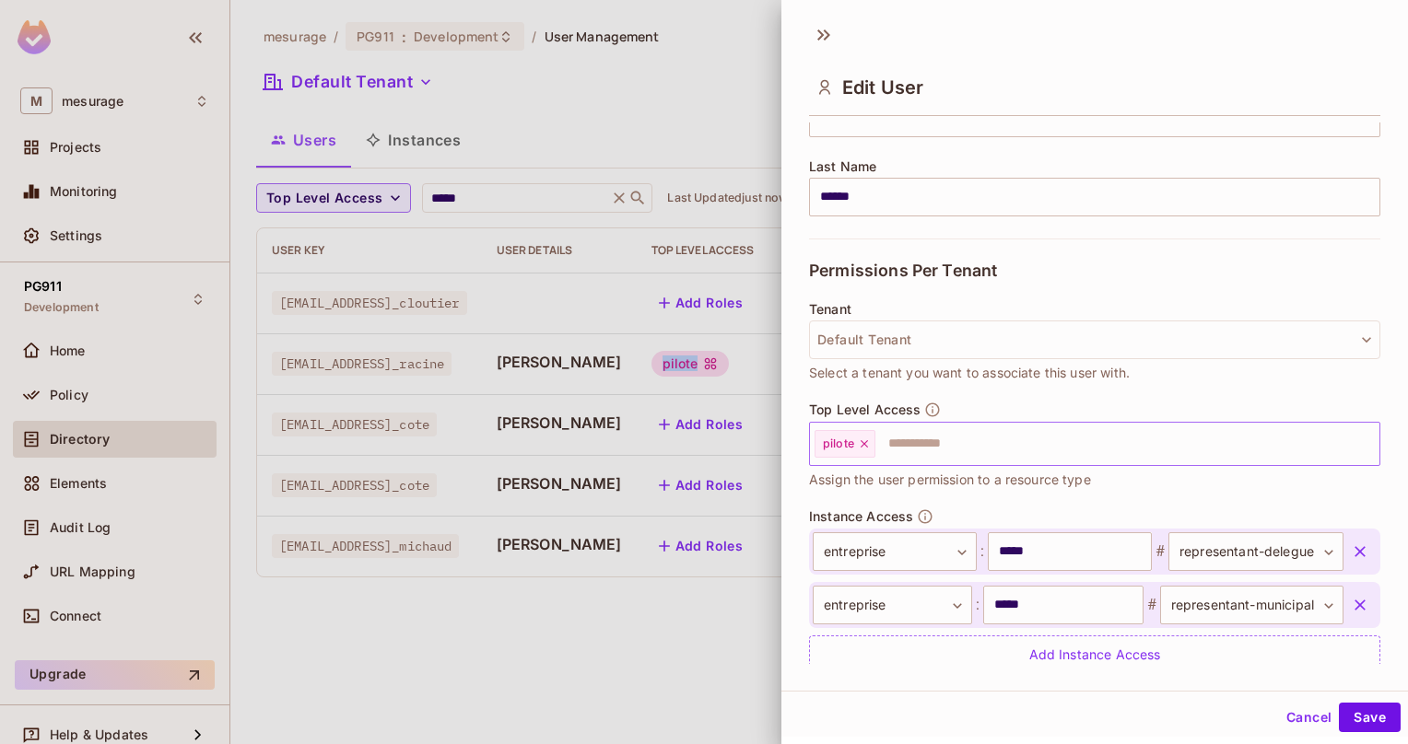
click at [860, 443] on icon at bounding box center [864, 444] width 13 height 13
click at [1360, 719] on button "Save" at bounding box center [1370, 717] width 62 height 29
